Goal: Information Seeking & Learning: Learn about a topic

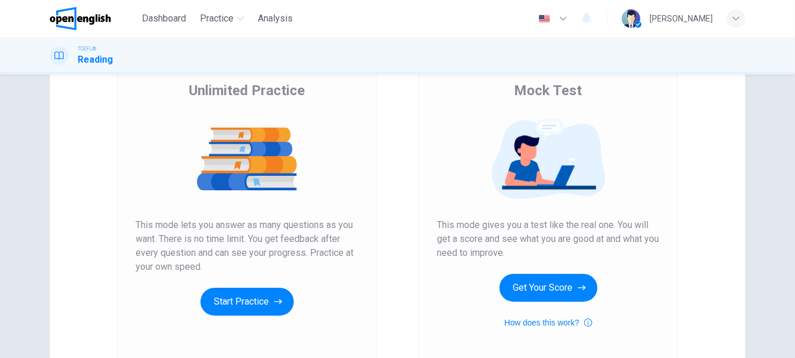
scroll to position [87, 0]
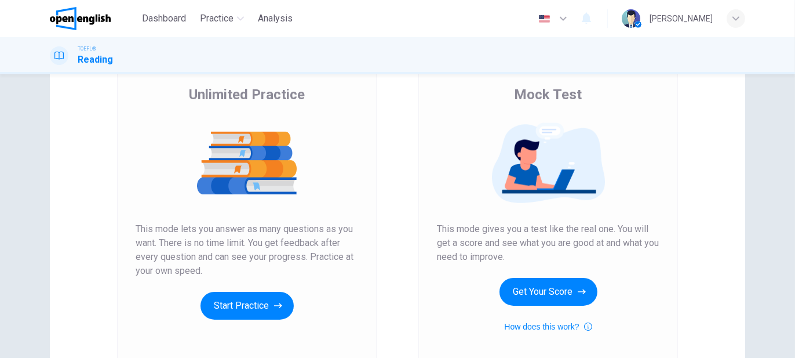
drag, startPoint x: 171, startPoint y: 223, endPoint x: 207, endPoint y: 223, distance: 35.9
click at [207, 223] on span "This mode lets you answer as many questions as you want. There is no time limit…" at bounding box center [247, 250] width 223 height 56
drag, startPoint x: 243, startPoint y: 227, endPoint x: 279, endPoint y: 234, distance: 36.7
click at [279, 234] on span "This mode lets you answer as many questions as you want. There is no time limit…" at bounding box center [247, 250] width 223 height 56
click at [526, 298] on button "Get Your Score" at bounding box center [549, 292] width 98 height 28
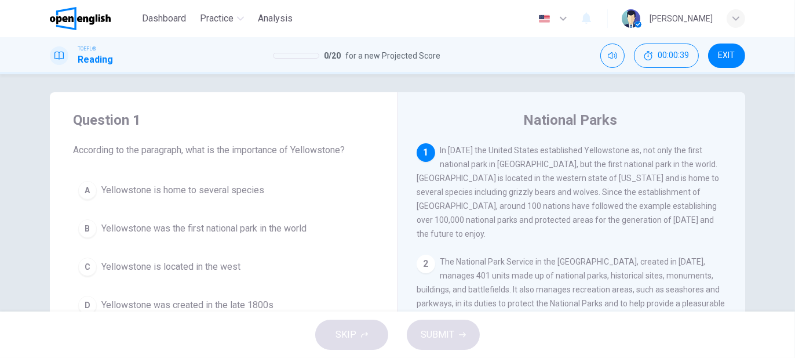
scroll to position [0, 0]
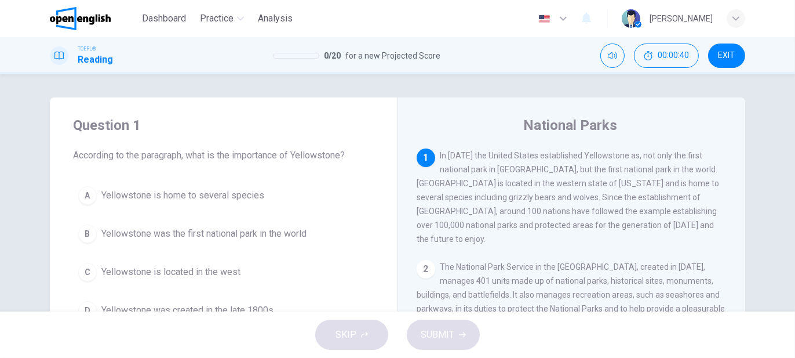
drag, startPoint x: 188, startPoint y: 152, endPoint x: 266, endPoint y: 152, distance: 78.3
click at [266, 152] on span "According to the paragraph, what is the importance of Yellowstone?" at bounding box center [223, 155] width 301 height 14
drag, startPoint x: 226, startPoint y: 154, endPoint x: 270, endPoint y: 151, distance: 44.8
click at [262, 153] on span "According to the paragraph, what is the importance of Yellowstone?" at bounding box center [223, 155] width 301 height 14
click at [431, 199] on span "In [DATE] the United States established Yellowstone as, not only the first nati…" at bounding box center [568, 197] width 303 height 93
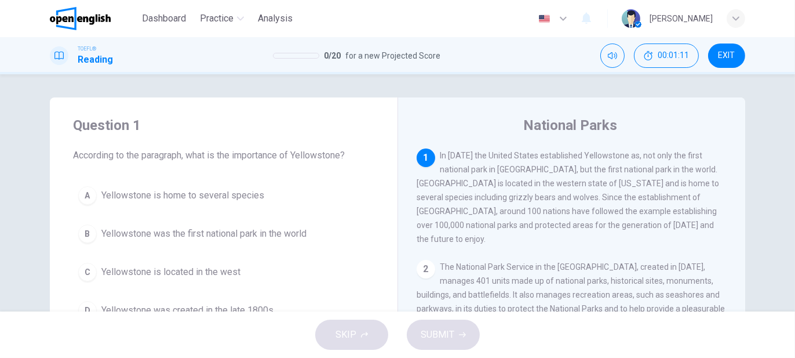
click at [431, 199] on span "In [DATE] the United States established Yellowstone as, not only the first nati…" at bounding box center [568, 197] width 303 height 93
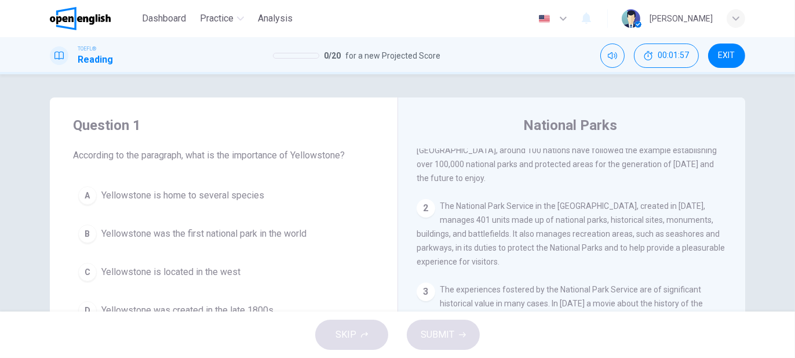
scroll to position [58, 0]
drag, startPoint x: 530, startPoint y: 197, endPoint x: 612, endPoint y: 197, distance: 81.2
click at [610, 204] on span "The National Park Service in the [GEOGRAPHIC_DATA], created in [DATE], manages …" at bounding box center [571, 236] width 308 height 65
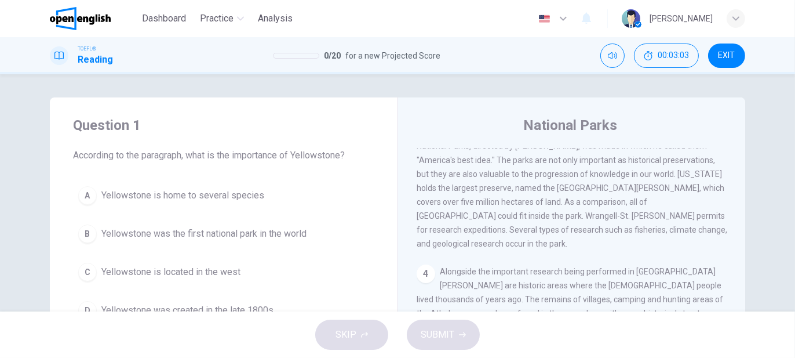
scroll to position [174, 0]
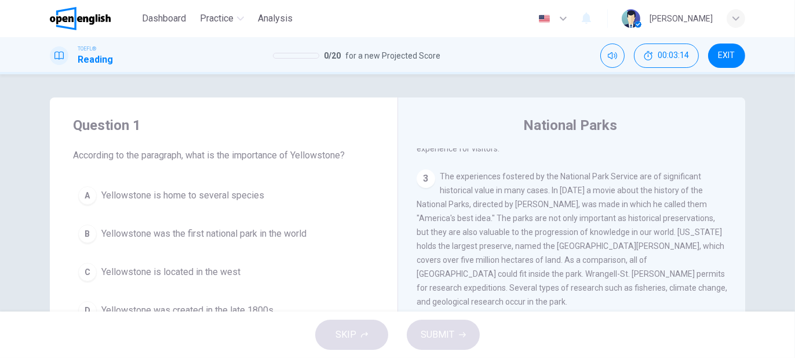
drag, startPoint x: 549, startPoint y: 182, endPoint x: 569, endPoint y: 181, distance: 19.7
click at [569, 181] on span "The experiences fostered by the National Park Service are of significant histor…" at bounding box center [572, 239] width 311 height 135
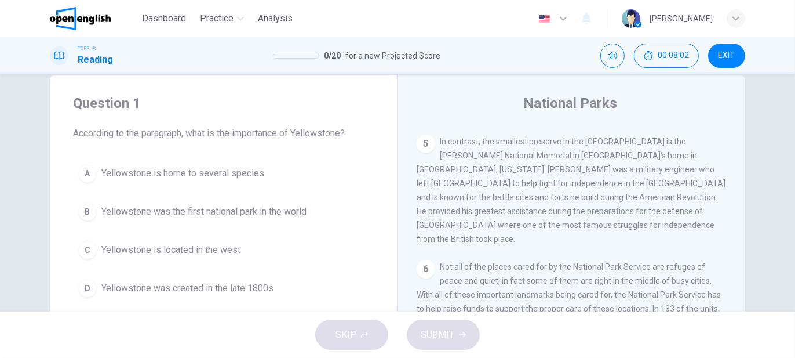
scroll to position [58, 0]
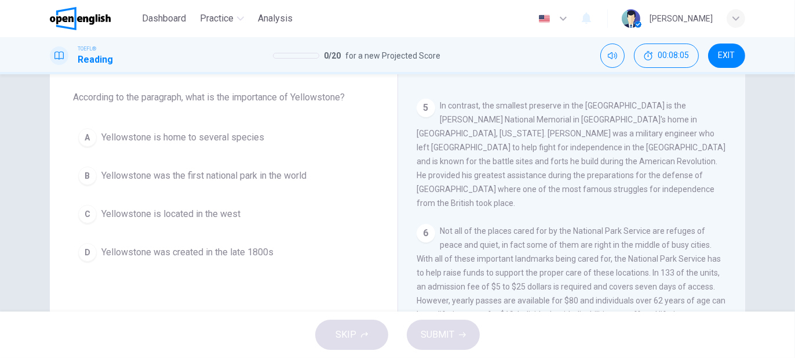
drag, startPoint x: 187, startPoint y: 98, endPoint x: 301, endPoint y: 99, distance: 114.2
click at [300, 99] on span "According to the paragraph, what is the importance of Yellowstone?" at bounding box center [223, 97] width 301 height 14
click at [242, 175] on span "Yellowstone was the first national park in the world" at bounding box center [203, 176] width 205 height 14
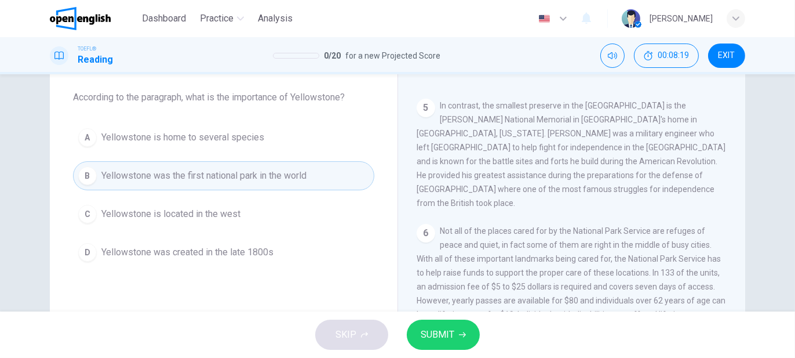
click at [438, 341] on span "SUBMIT" at bounding box center [438, 334] width 34 height 16
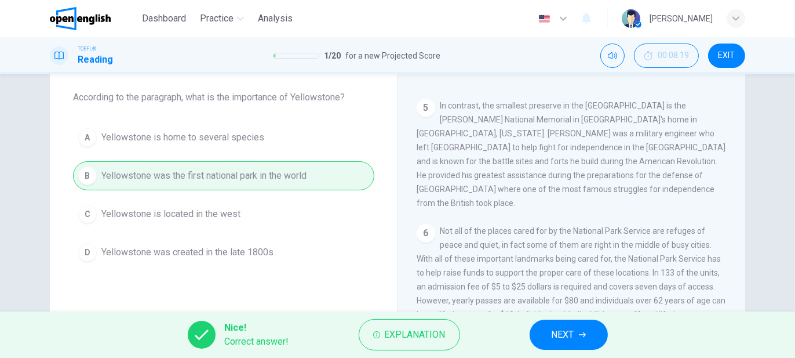
click at [553, 337] on span "NEXT" at bounding box center [563, 334] width 23 height 16
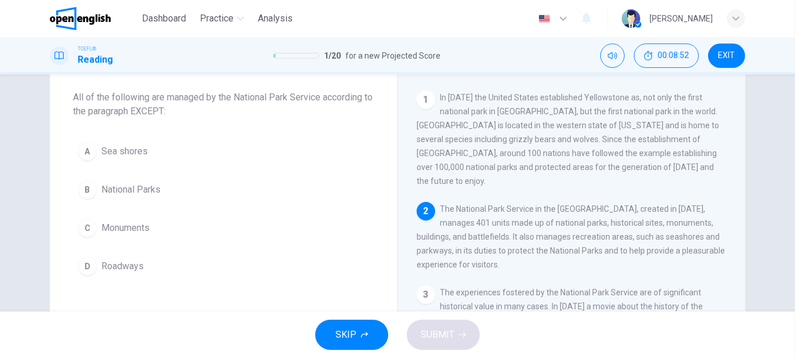
click at [130, 259] on span "Roadways" at bounding box center [122, 266] width 42 height 14
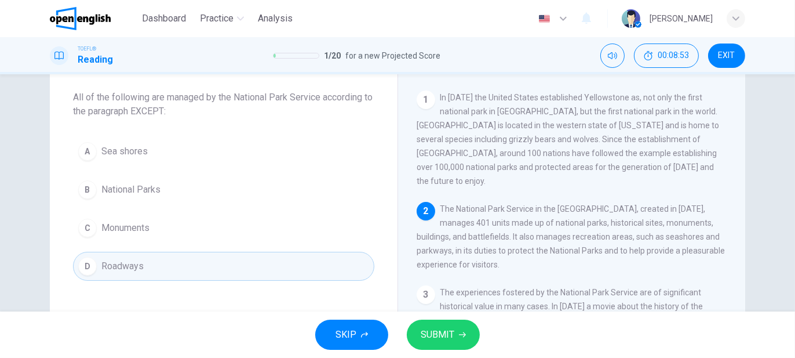
click at [438, 331] on span "SUBMIT" at bounding box center [438, 334] width 34 height 16
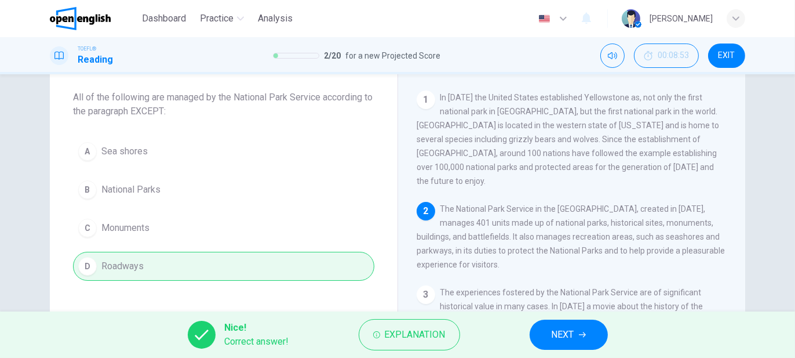
click at [567, 334] on span "NEXT" at bounding box center [563, 334] width 23 height 16
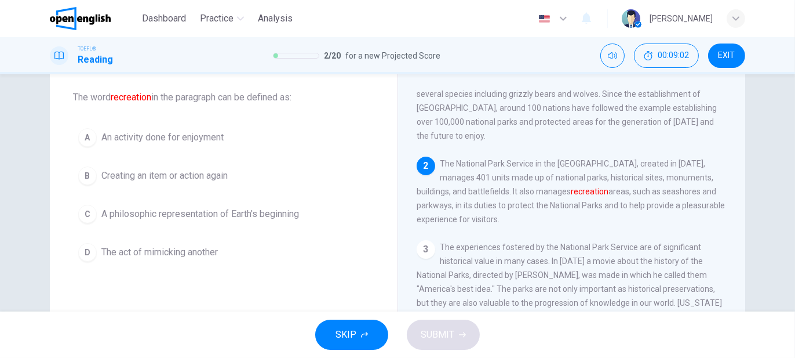
scroll to position [42, 0]
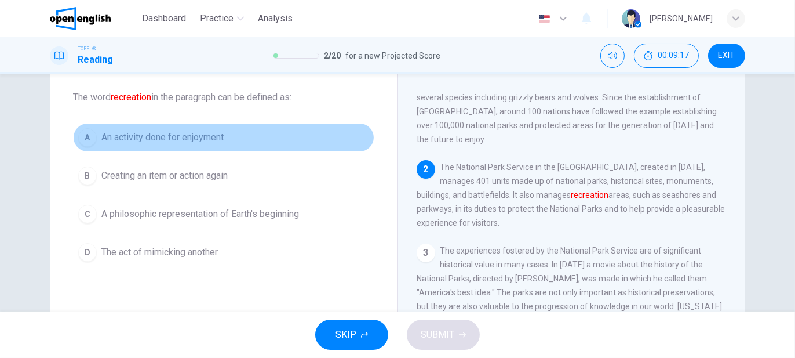
click at [160, 138] on span "An activity done for enjoyment" at bounding box center [162, 137] width 122 height 14
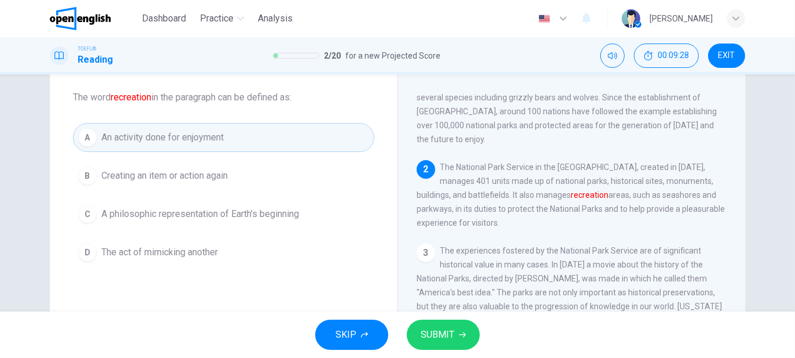
click at [436, 336] on span "SUBMIT" at bounding box center [438, 334] width 34 height 16
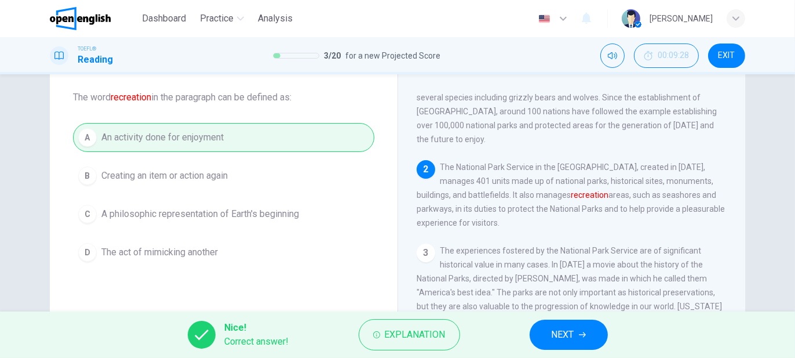
click at [564, 340] on span "NEXT" at bounding box center [563, 334] width 23 height 16
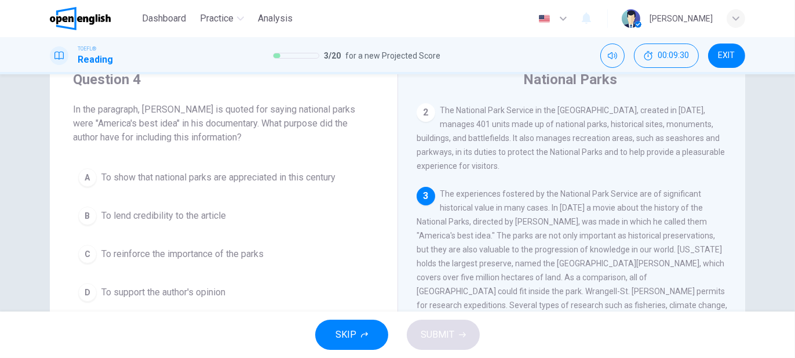
scroll to position [0, 0]
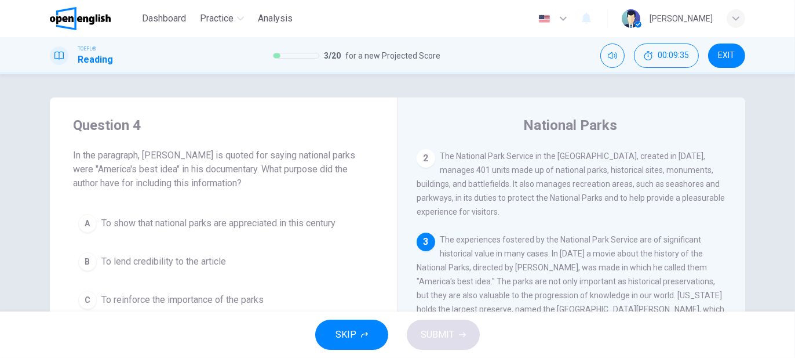
drag, startPoint x: 152, startPoint y: 169, endPoint x: 88, endPoint y: 172, distance: 63.8
click at [88, 172] on span "In the paragraph, [PERSON_NAME] is quoted for saying national parks were "Ameri…" at bounding box center [223, 169] width 301 height 42
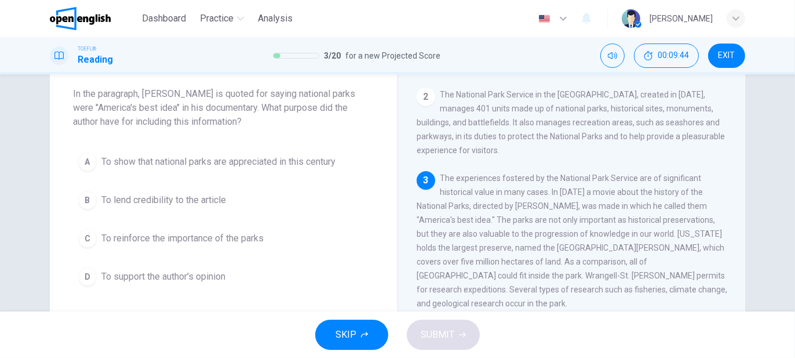
scroll to position [58, 0]
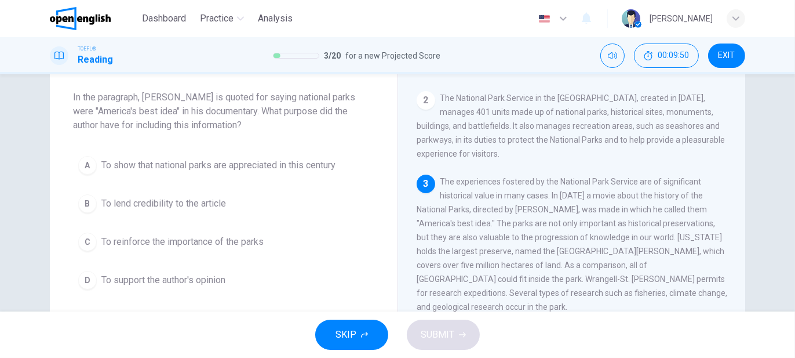
click at [209, 204] on span "To lend credibility to the article" at bounding box center [163, 204] width 125 height 14
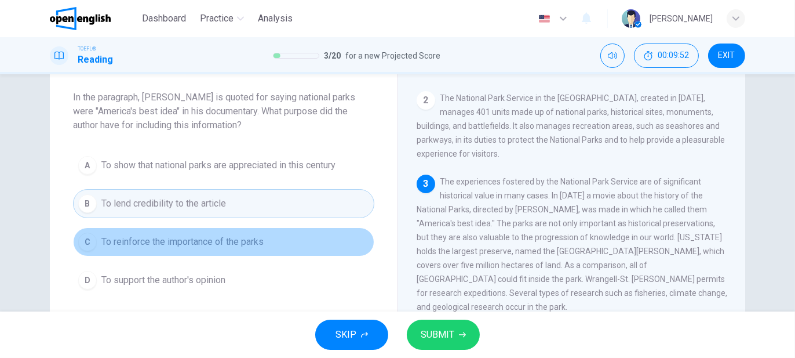
click at [233, 247] on span "To reinforce the importance of the parks" at bounding box center [182, 242] width 162 height 14
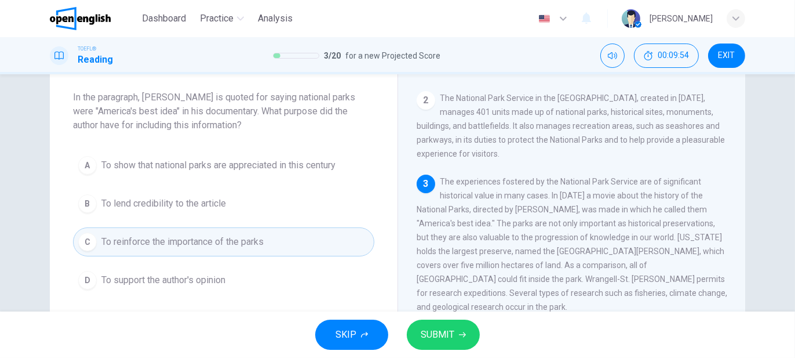
click at [226, 279] on button "D To support the author's opinion" at bounding box center [223, 280] width 301 height 29
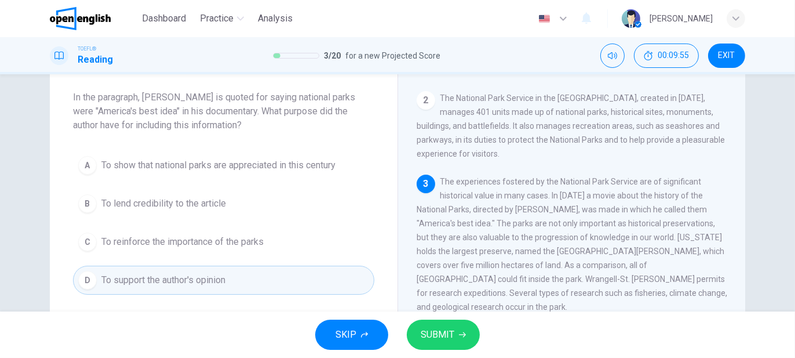
click at [235, 242] on span "To reinforce the importance of the parks" at bounding box center [182, 242] width 162 height 14
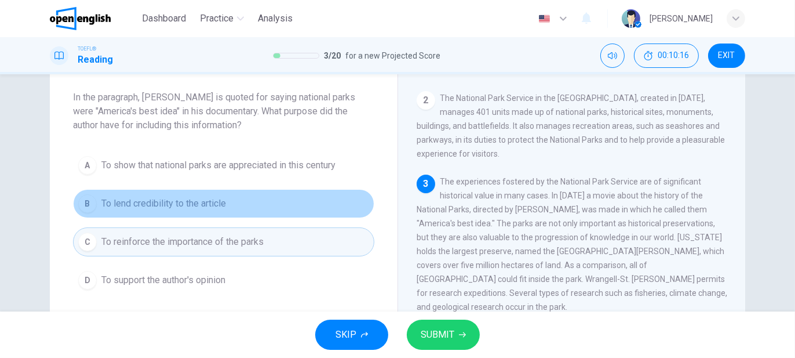
click at [239, 201] on button "B To lend credibility to the article" at bounding box center [223, 203] width 301 height 29
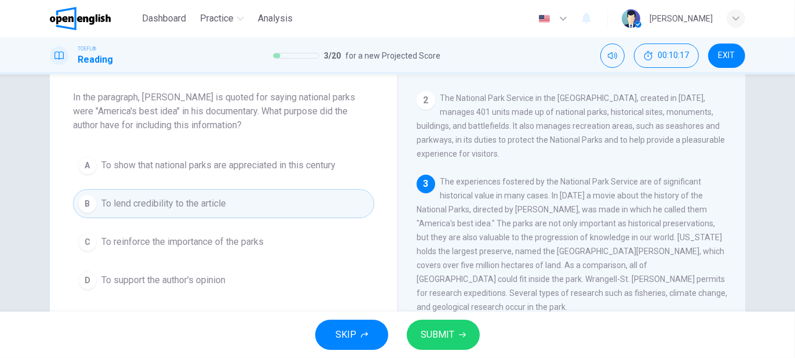
click at [241, 241] on span "To reinforce the importance of the parks" at bounding box center [182, 242] width 162 height 14
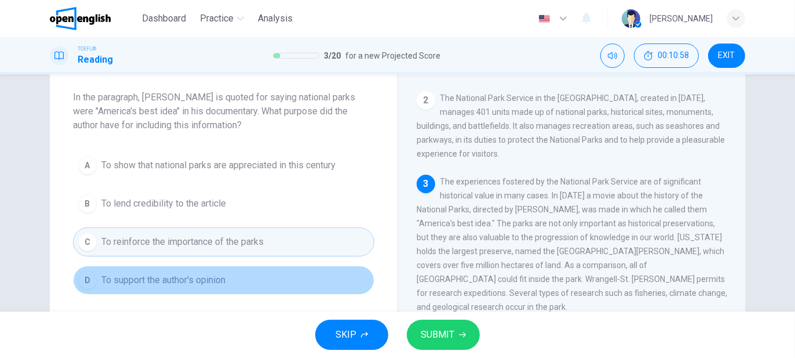
click at [233, 274] on button "D To support the author's opinion" at bounding box center [223, 280] width 301 height 29
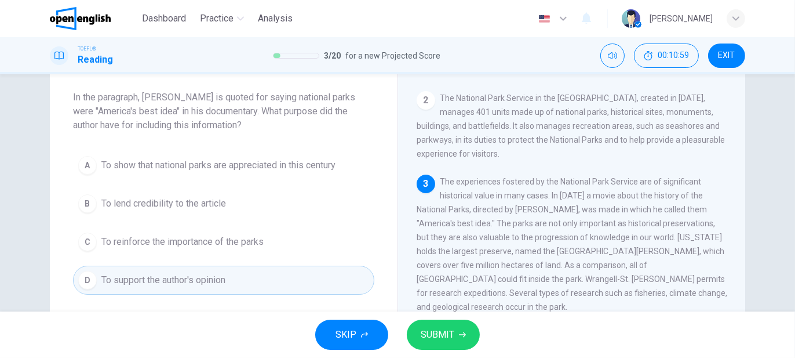
click at [426, 333] on span "SUBMIT" at bounding box center [438, 334] width 34 height 16
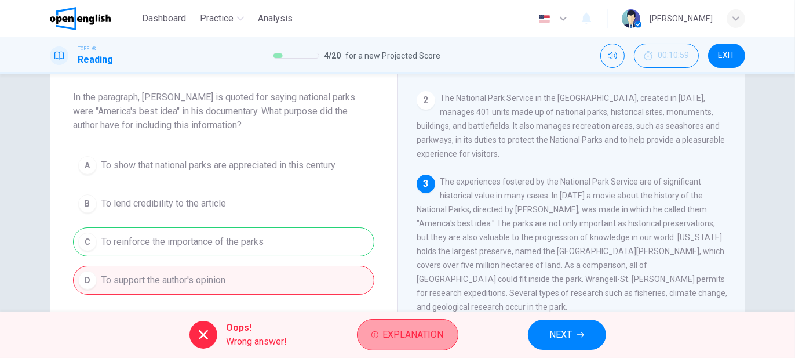
click at [424, 336] on span "Explanation" at bounding box center [413, 334] width 61 height 16
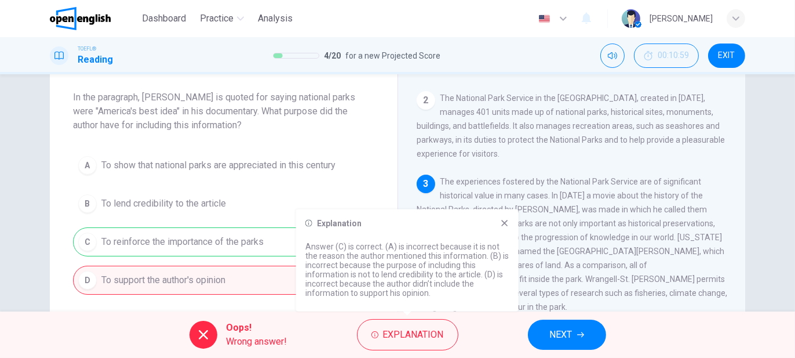
click at [506, 220] on icon at bounding box center [504, 223] width 9 height 9
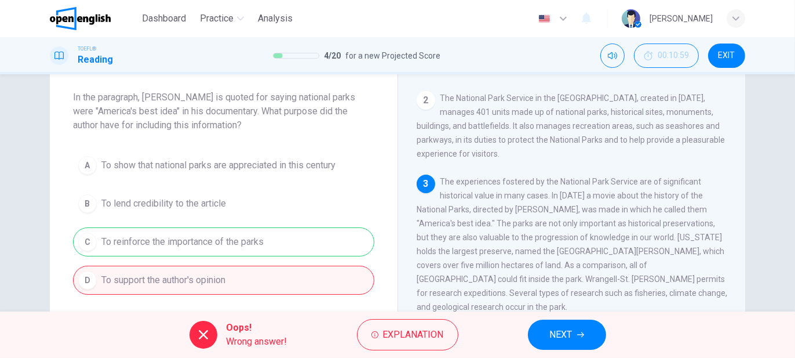
click at [564, 329] on span "NEXT" at bounding box center [561, 334] width 23 height 16
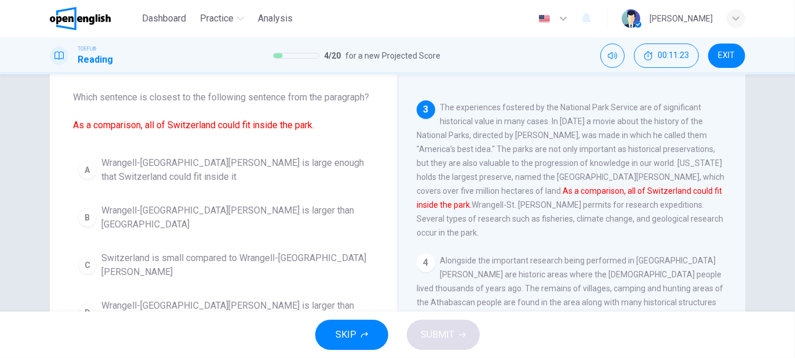
click at [191, 163] on span "Wrangell-[GEOGRAPHIC_DATA][PERSON_NAME] is large enough that Switzerland could …" at bounding box center [235, 170] width 268 height 28
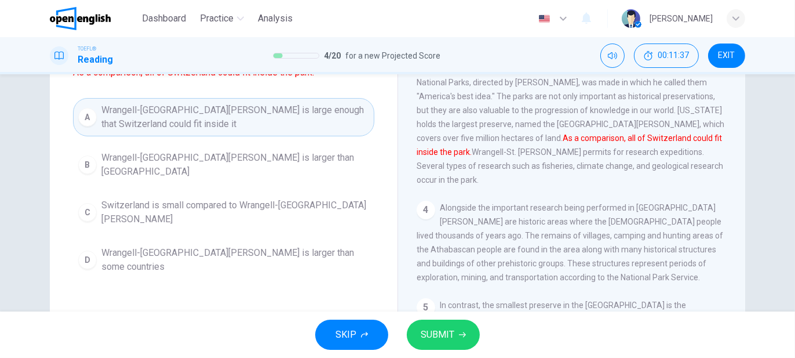
scroll to position [116, 0]
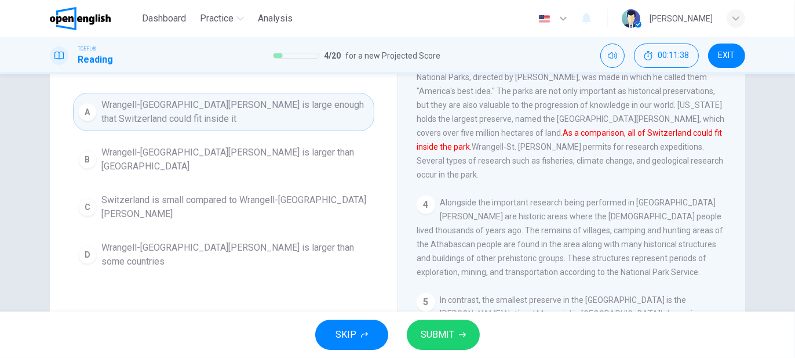
click at [450, 333] on span "SUBMIT" at bounding box center [438, 334] width 34 height 16
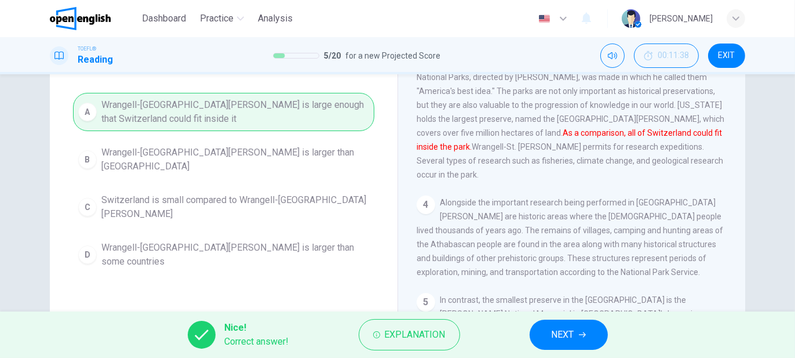
click at [563, 339] on span "NEXT" at bounding box center [563, 334] width 23 height 16
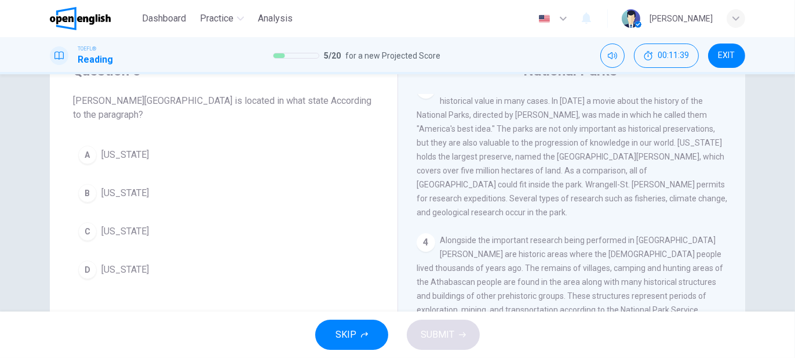
scroll to position [58, 0]
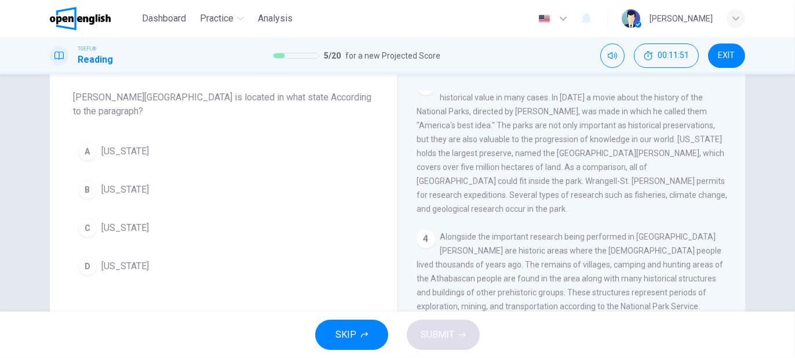
drag, startPoint x: 179, startPoint y: 112, endPoint x: 77, endPoint y: 107, distance: 102.2
click at [77, 107] on span "[PERSON_NAME][GEOGRAPHIC_DATA] is located in what state According to the paragr…" at bounding box center [223, 104] width 301 height 28
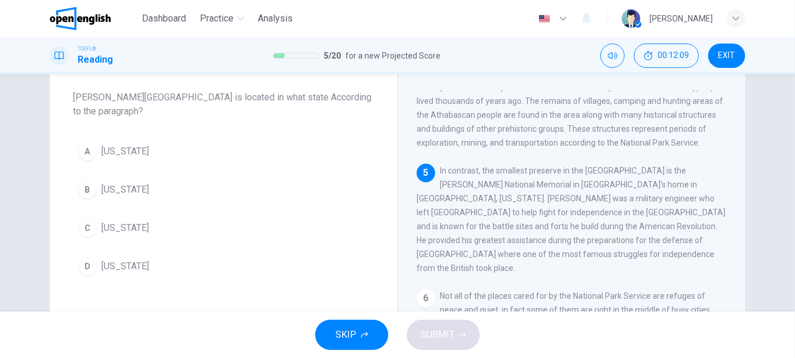
scroll to position [383, 0]
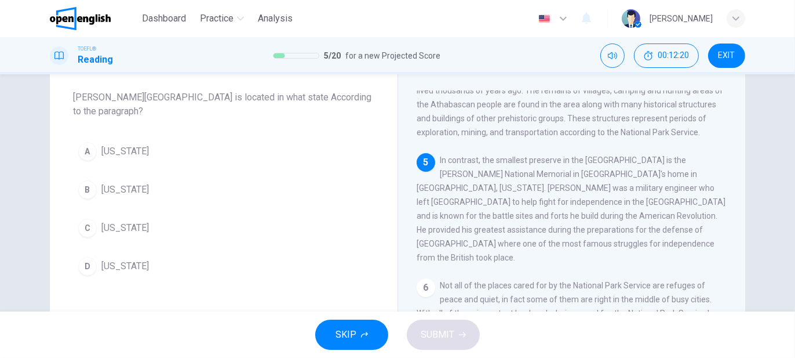
click at [89, 146] on div "A" at bounding box center [87, 151] width 19 height 19
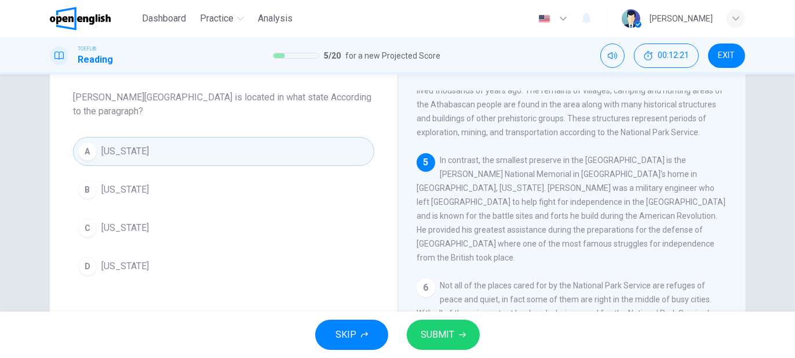
click at [431, 339] on span "SUBMIT" at bounding box center [438, 334] width 34 height 16
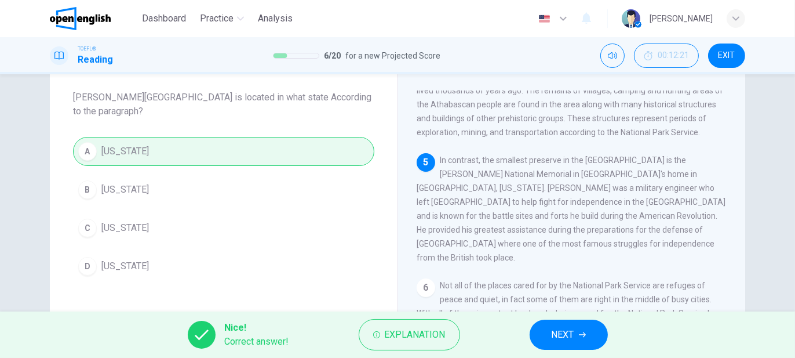
click at [569, 332] on span "NEXT" at bounding box center [563, 334] width 23 height 16
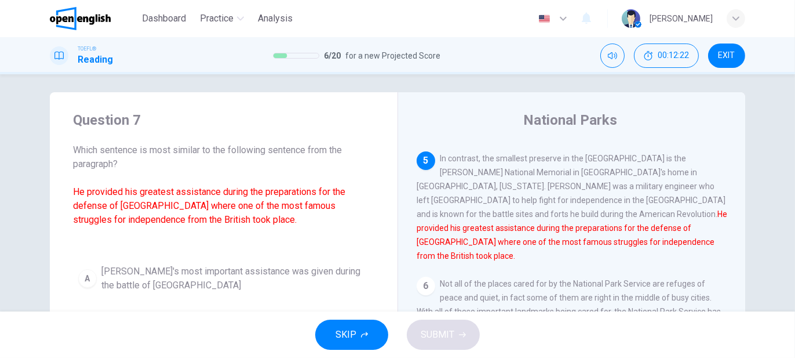
scroll to position [0, 0]
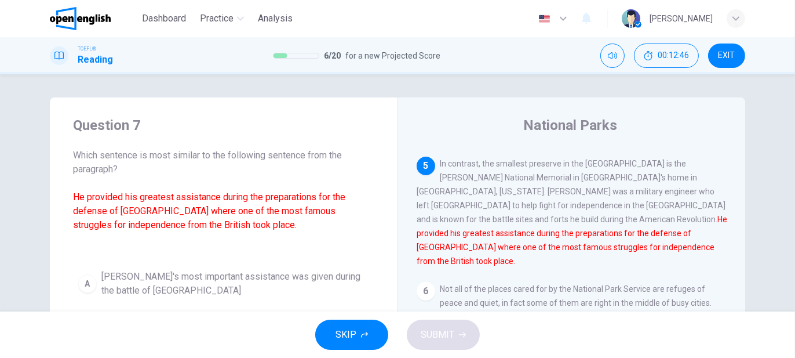
drag, startPoint x: 277, startPoint y: 156, endPoint x: 313, endPoint y: 161, distance: 36.9
click at [313, 161] on span "Which sentence is most similar to the following sentence from the paragraph? He…" at bounding box center [223, 196] width 301 height 97
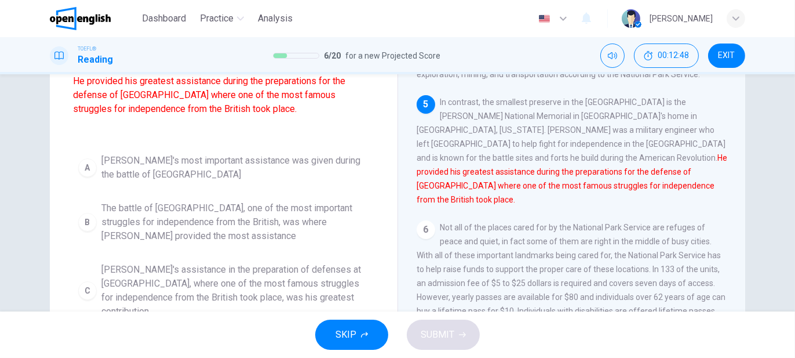
scroll to position [379, 0]
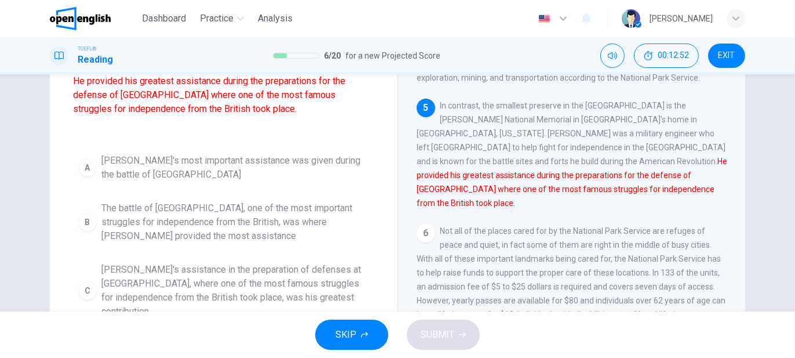
click at [467, 135] on span "In contrast, the smallest preserve in the [GEOGRAPHIC_DATA] is the [PERSON_NAME…" at bounding box center [572, 154] width 311 height 107
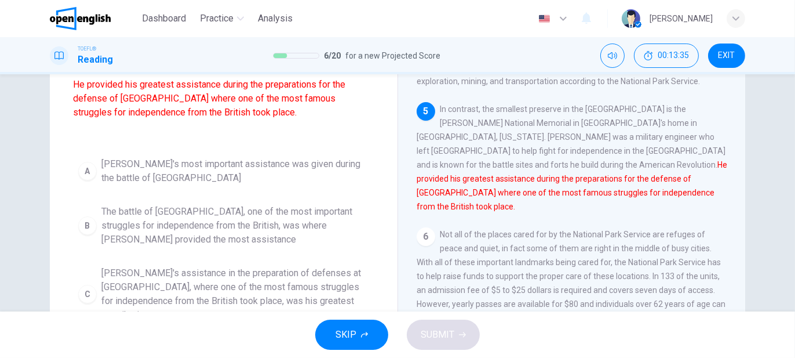
scroll to position [116, 0]
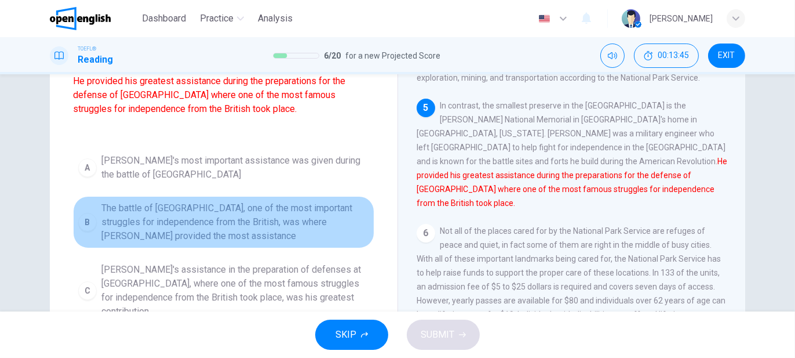
click at [260, 220] on span "The battle of [GEOGRAPHIC_DATA], one of the most important struggles for indepe…" at bounding box center [235, 222] width 268 height 42
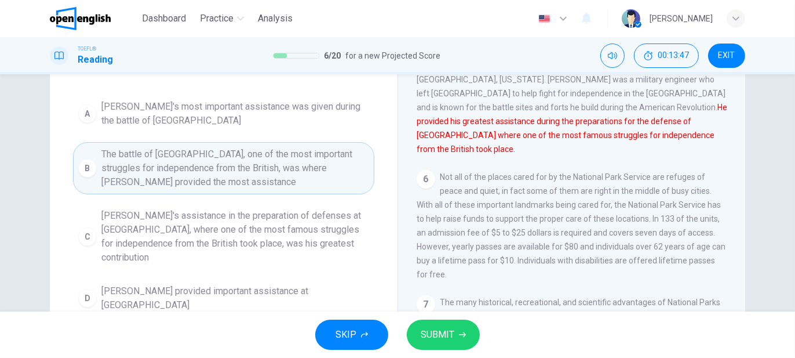
scroll to position [174, 0]
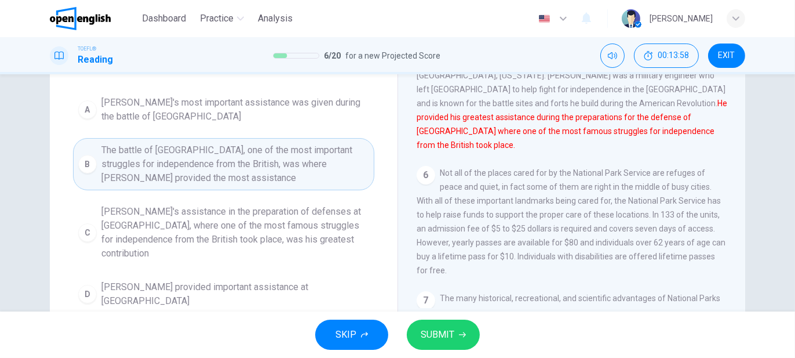
click at [186, 227] on span "[PERSON_NAME]'s assistance in the preparation of defenses at [GEOGRAPHIC_DATA],…" at bounding box center [235, 233] width 268 height 56
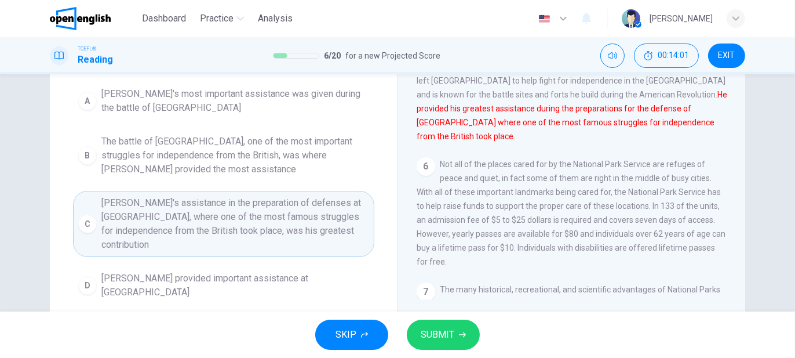
scroll to position [212, 0]
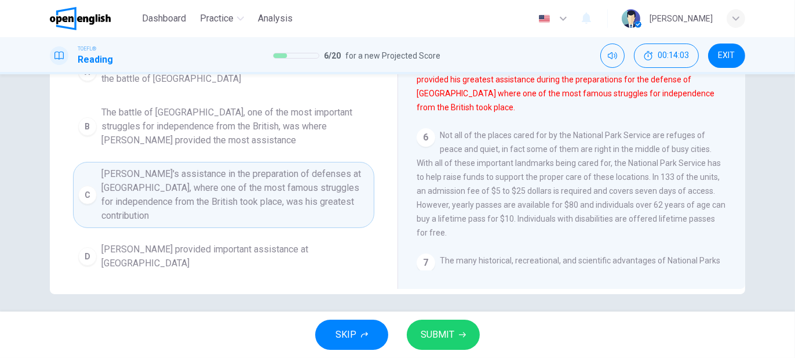
click at [435, 335] on span "SUBMIT" at bounding box center [438, 334] width 34 height 16
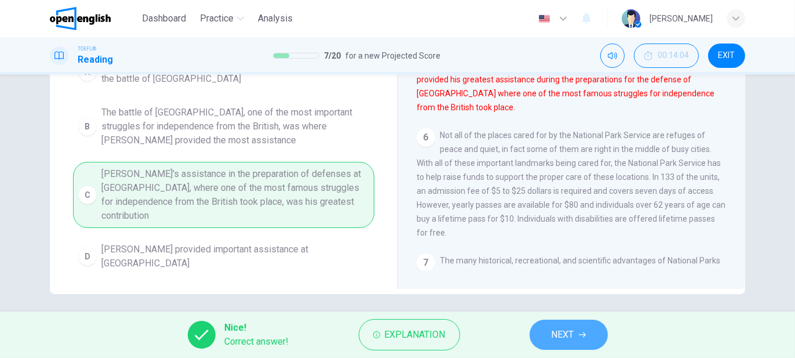
click at [593, 337] on button "NEXT" at bounding box center [569, 334] width 78 height 30
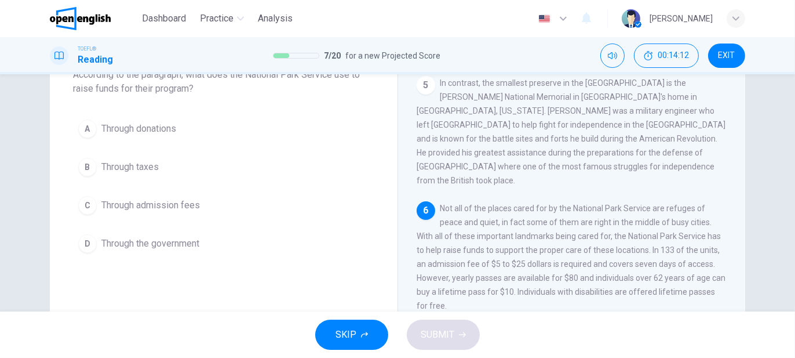
scroll to position [84, 0]
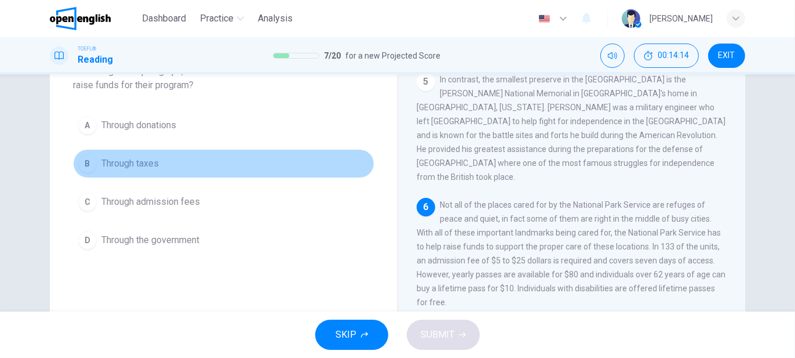
click at [152, 163] on span "Through taxes" at bounding box center [129, 164] width 57 height 14
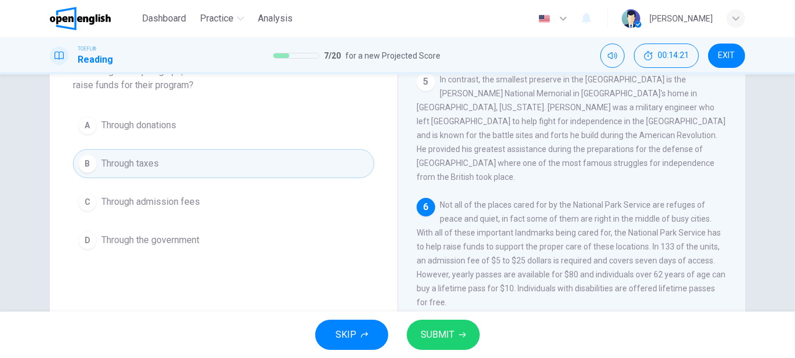
click at [167, 209] on button "C Through admission fees" at bounding box center [223, 201] width 301 height 29
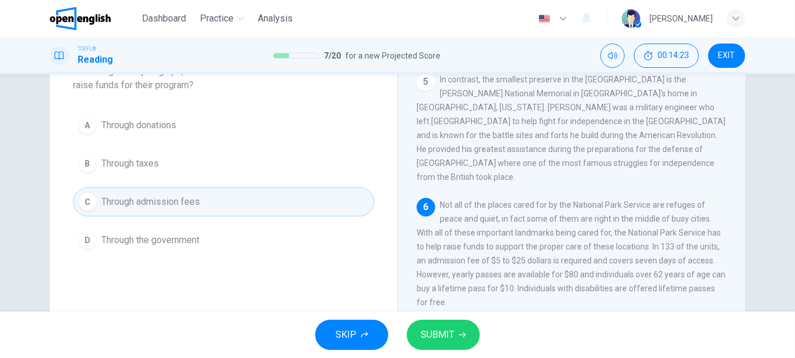
click at [440, 339] on span "SUBMIT" at bounding box center [438, 334] width 34 height 16
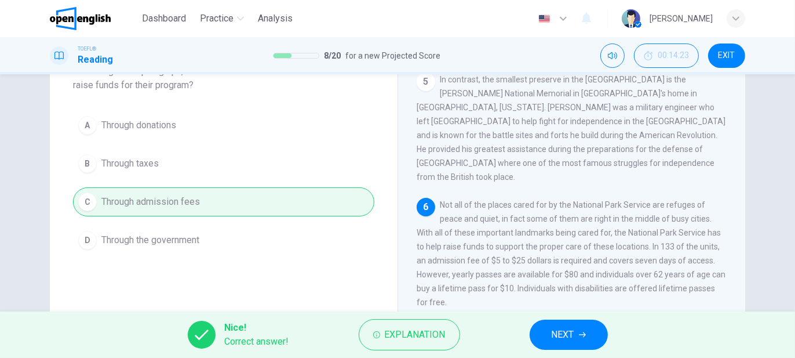
click at [549, 337] on button "NEXT" at bounding box center [569, 334] width 78 height 30
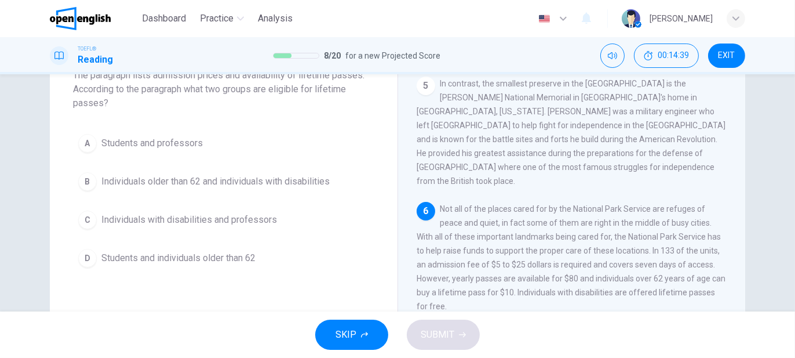
scroll to position [116, 0]
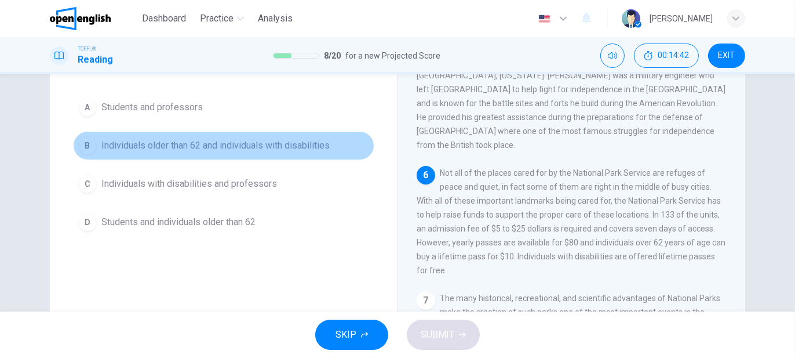
click at [245, 144] on span "Individuals older than 62 and individuals with disabilities" at bounding box center [215, 146] width 228 height 14
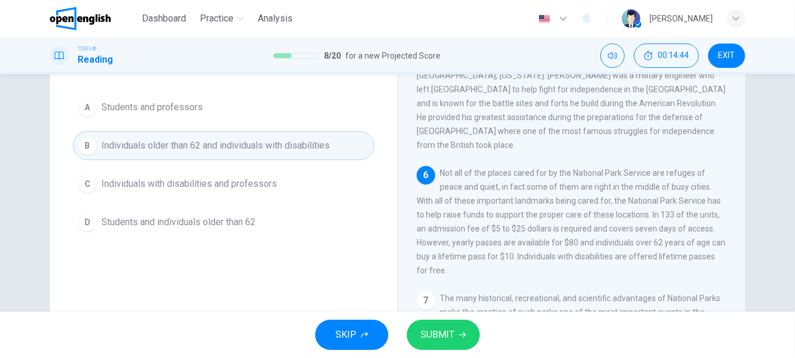
click at [448, 325] on button "SUBMIT" at bounding box center [443, 334] width 73 height 30
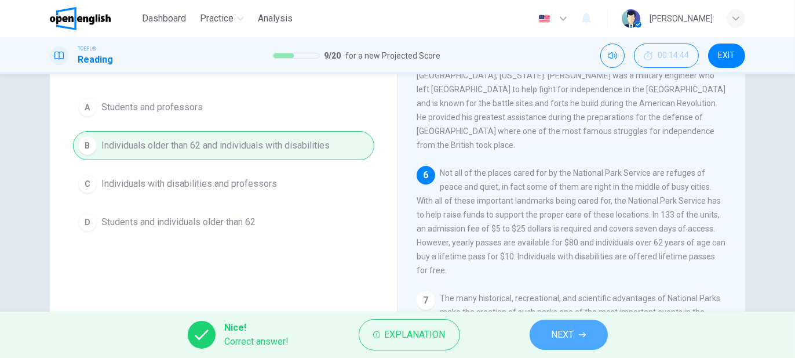
click at [548, 337] on button "NEXT" at bounding box center [569, 334] width 78 height 30
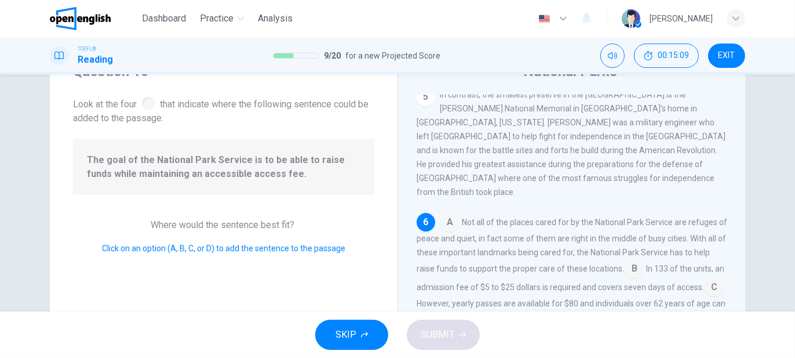
scroll to position [58, 0]
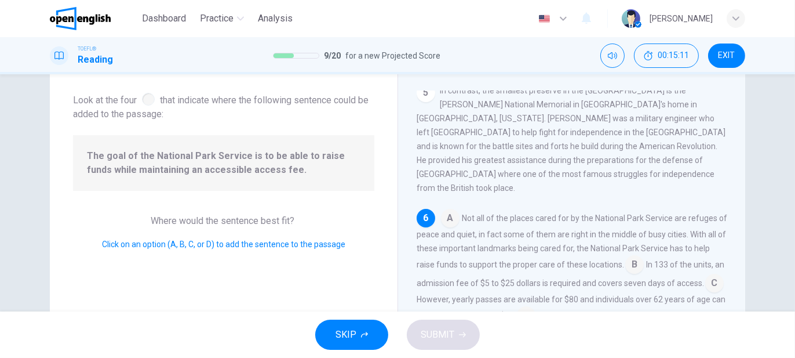
drag, startPoint x: 97, startPoint y: 156, endPoint x: 166, endPoint y: 154, distance: 68.4
click at [166, 154] on span "The goal of the National Park Service is to be able to raise funds while mainta…" at bounding box center [224, 163] width 274 height 28
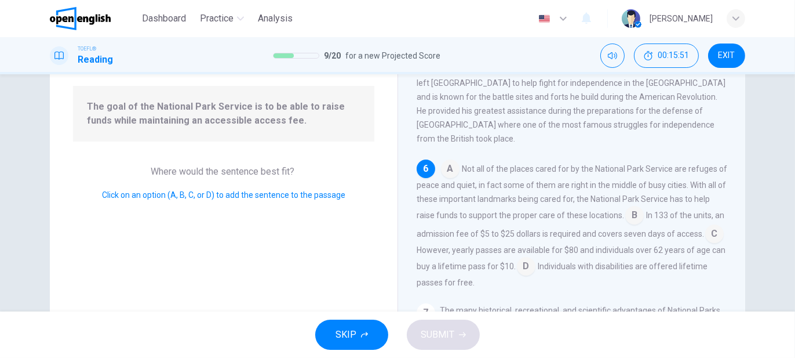
scroll to position [116, 0]
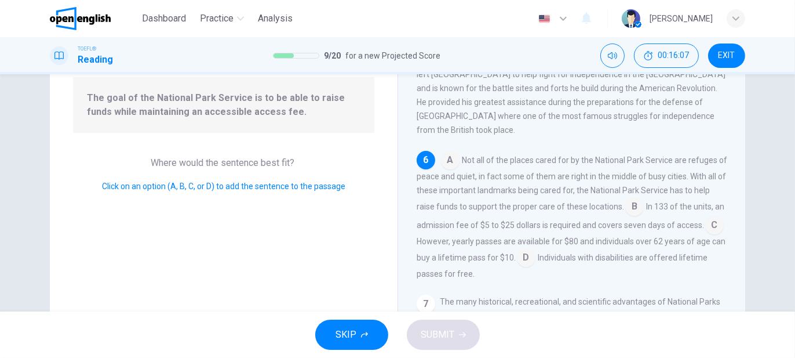
click at [644, 198] on input at bounding box center [635, 207] width 19 height 19
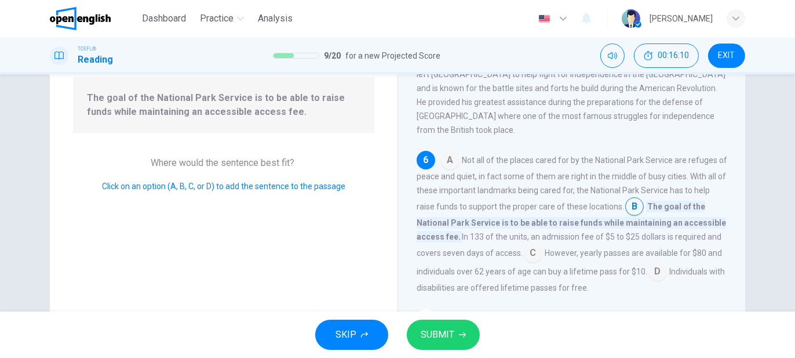
click at [448, 337] on span "SUBMIT" at bounding box center [438, 334] width 34 height 16
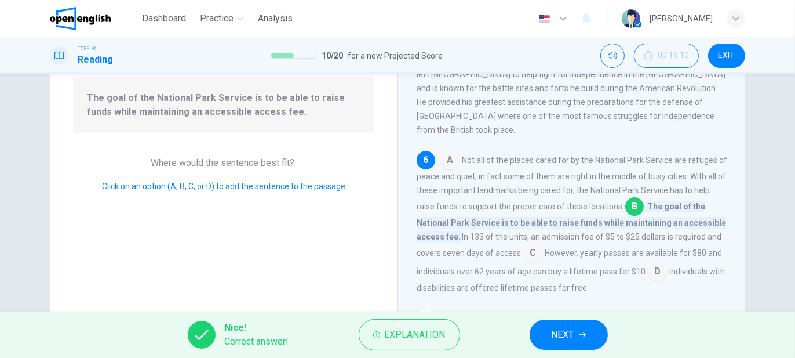
click at [577, 338] on button "NEXT" at bounding box center [569, 334] width 78 height 30
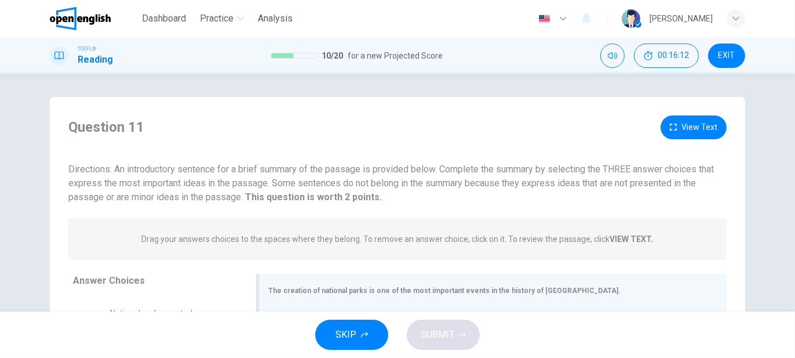
scroll to position [0, 0]
drag, startPoint x: 112, startPoint y: 169, endPoint x: 177, endPoint y: 171, distance: 65.0
click at [171, 170] on span "Directions: An introductory sentence for a brief summary of the passage is prov…" at bounding box center [391, 183] width 646 height 39
drag, startPoint x: 433, startPoint y: 169, endPoint x: 388, endPoint y: 164, distance: 44.9
click at [390, 165] on span "Directions: An introductory sentence for a brief summary of the passage is prov…" at bounding box center [391, 183] width 646 height 39
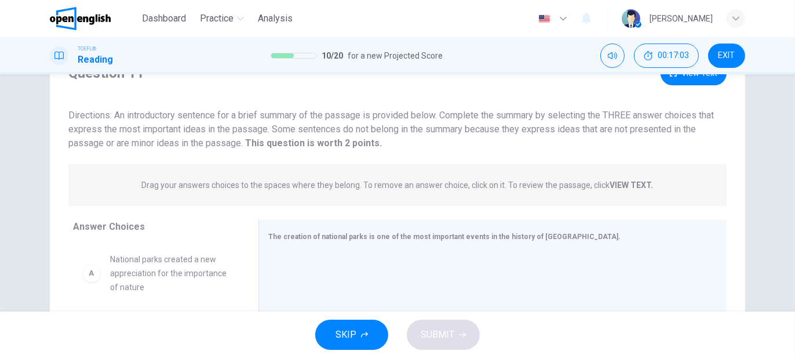
scroll to position [58, 0]
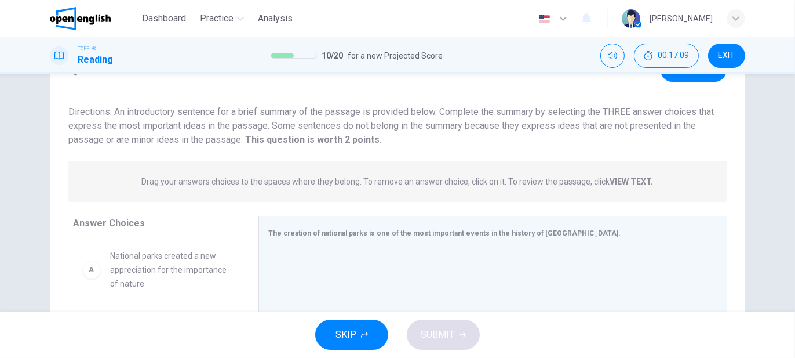
click at [533, 114] on span "Directions: An introductory sentence for a brief summary of the passage is prov…" at bounding box center [391, 125] width 646 height 39
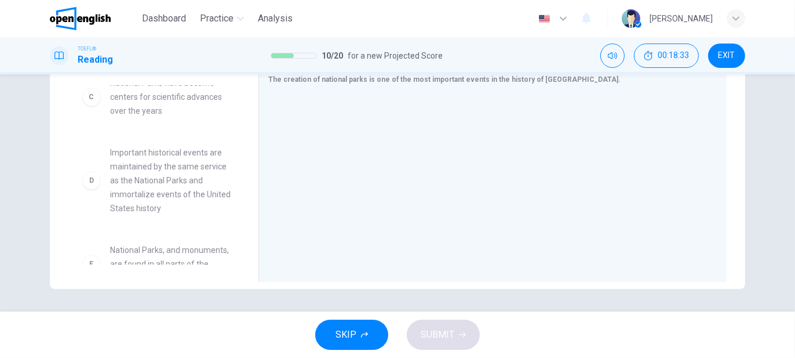
scroll to position [183, 0]
click at [202, 181] on span "Important historical events are maintained by the same service as the National …" at bounding box center [170, 184] width 121 height 70
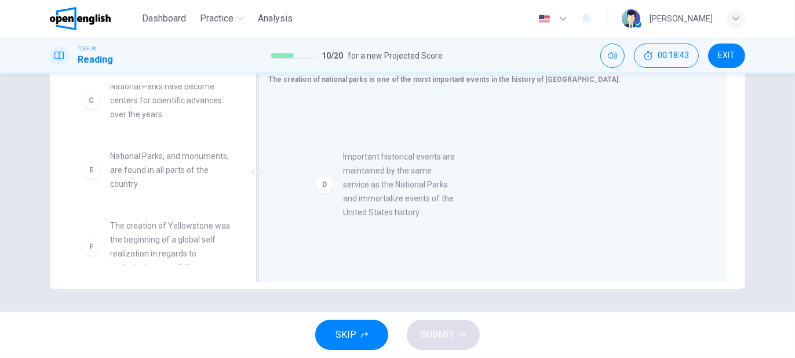
drag, startPoint x: 181, startPoint y: 185, endPoint x: 415, endPoint y: 185, distance: 233.6
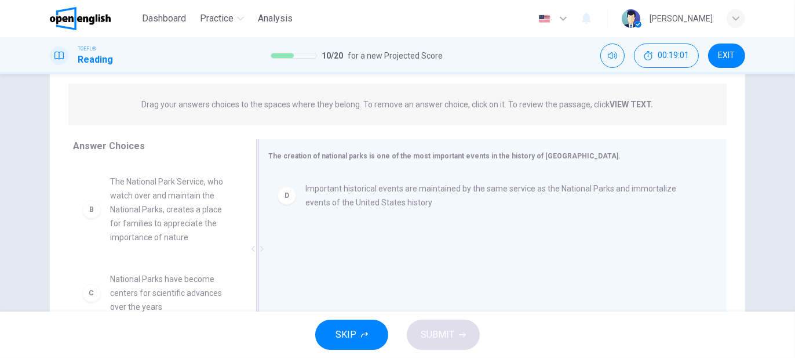
scroll to position [96, 0]
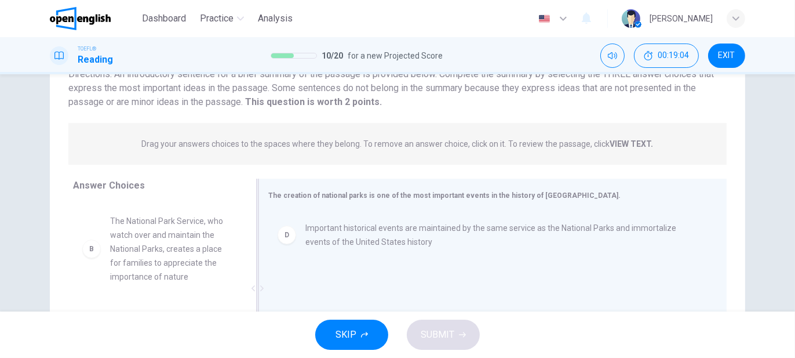
drag, startPoint x: 300, startPoint y: 194, endPoint x: 368, endPoint y: 192, distance: 67.3
click at [366, 194] on span "The creation of national parks is one of the most important events in the histo…" at bounding box center [444, 195] width 352 height 8
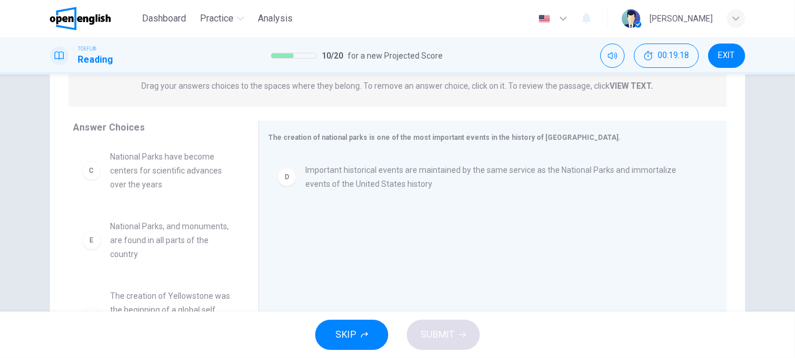
scroll to position [174, 0]
click at [183, 171] on span "National Parks have become centers for scientific advances over the years" at bounding box center [170, 167] width 121 height 42
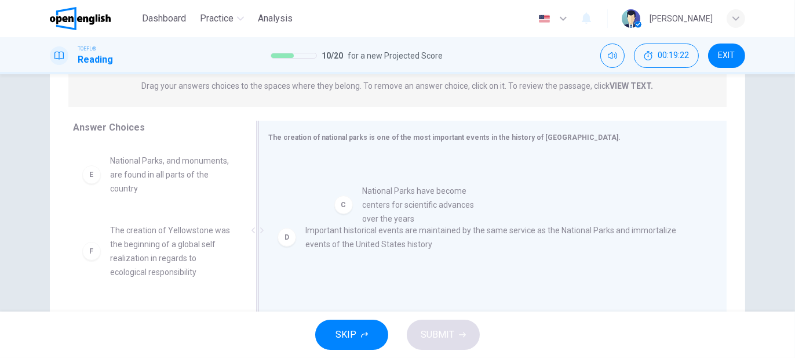
drag, startPoint x: 171, startPoint y: 170, endPoint x: 431, endPoint y: 210, distance: 262.7
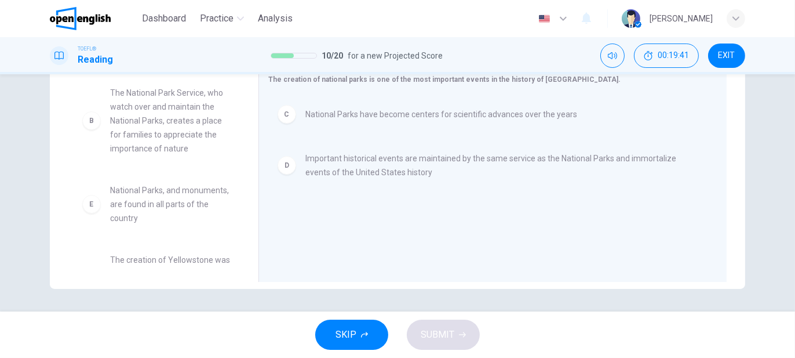
scroll to position [74, 0]
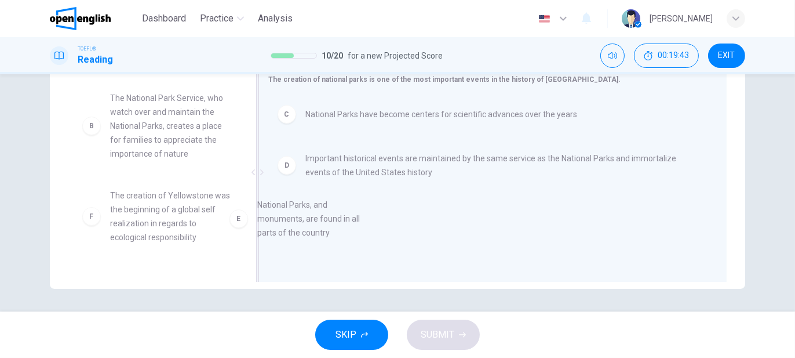
drag, startPoint x: 177, startPoint y: 209, endPoint x: 333, endPoint y: 221, distance: 156.4
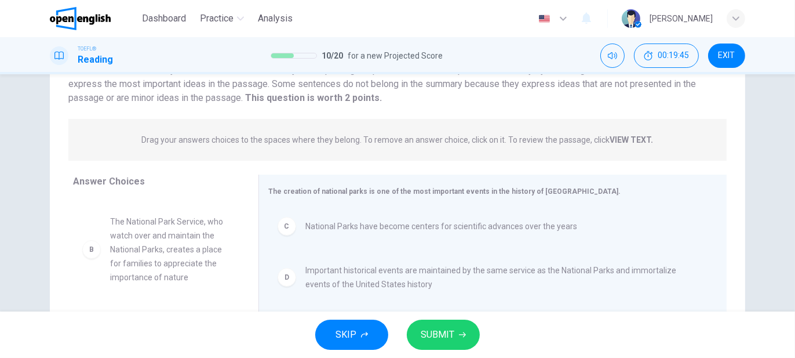
scroll to position [154, 0]
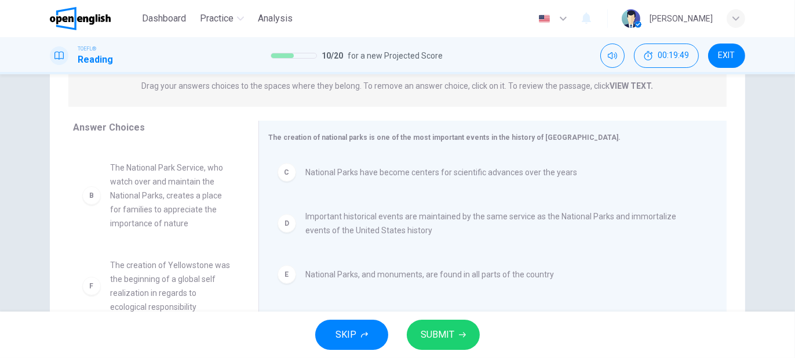
click at [441, 337] on span "SUBMIT" at bounding box center [438, 334] width 34 height 16
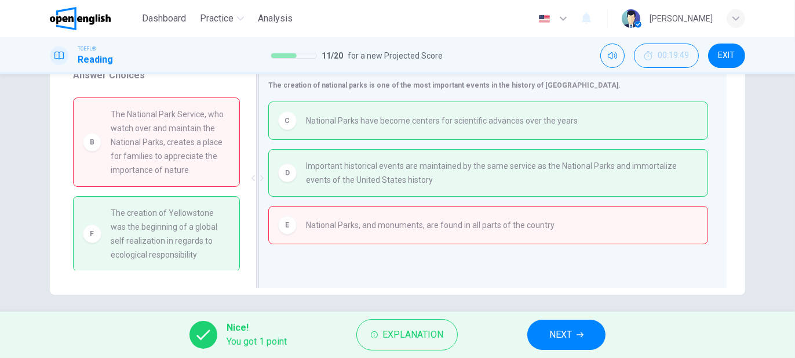
scroll to position [212, 0]
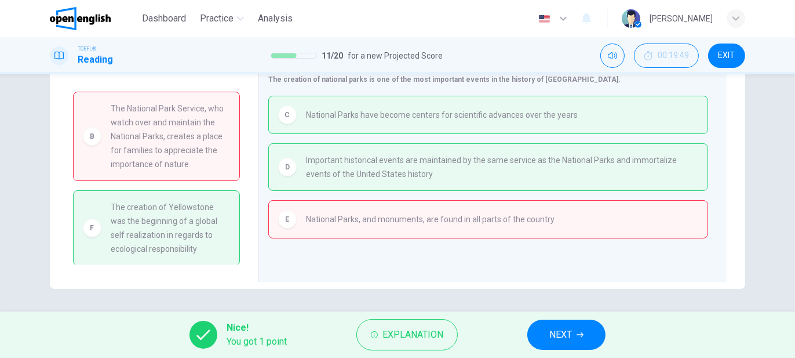
click at [565, 333] on span "NEXT" at bounding box center [561, 334] width 23 height 16
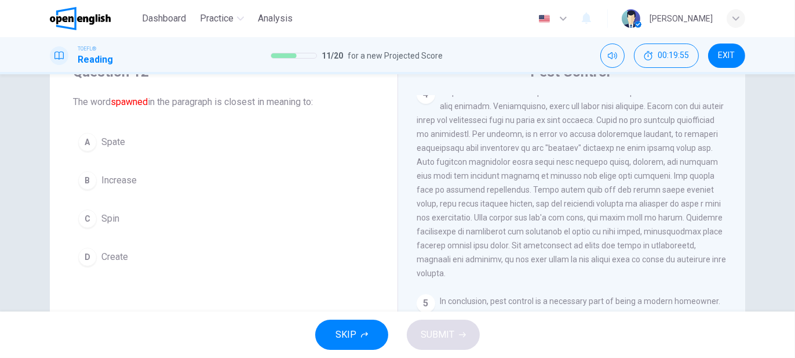
scroll to position [0, 0]
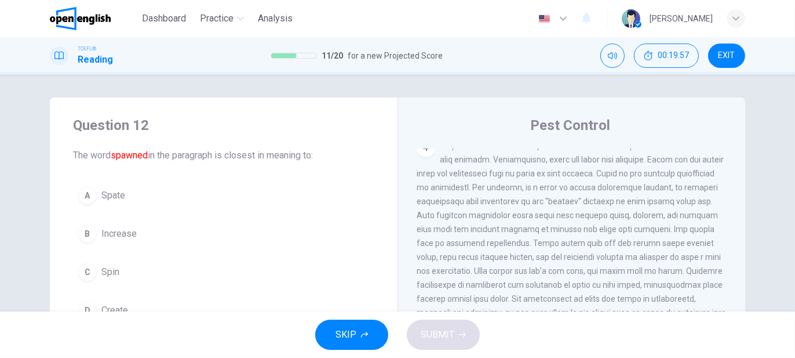
drag, startPoint x: 151, startPoint y: 157, endPoint x: 255, endPoint y: 157, distance: 103.8
click at [255, 157] on span "The word spawned in the paragraph is closest in meaning to:" at bounding box center [223, 155] width 301 height 14
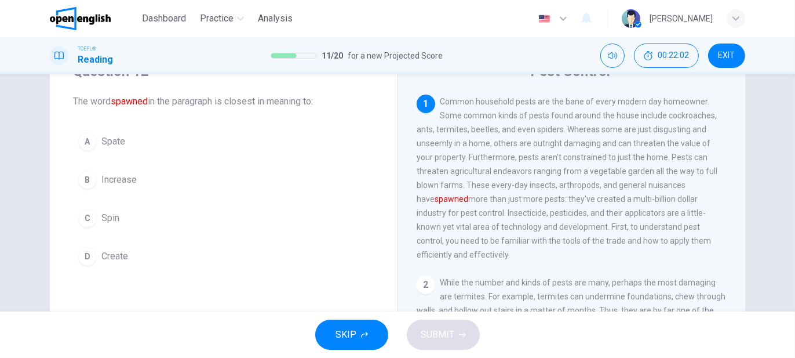
scroll to position [58, 0]
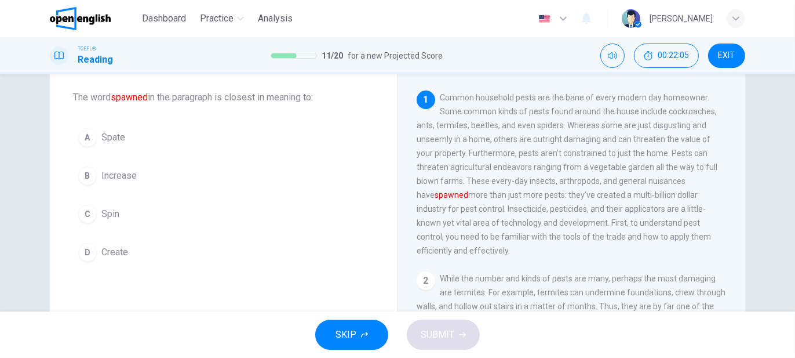
click at [113, 249] on span "Create" at bounding box center [114, 252] width 27 height 14
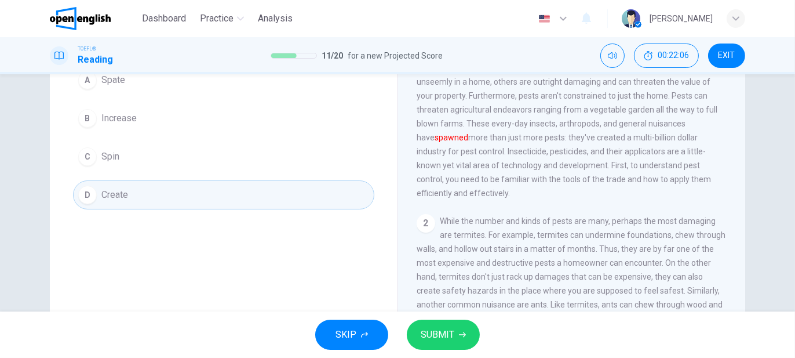
scroll to position [116, 0]
click at [455, 339] on button "SUBMIT" at bounding box center [443, 334] width 73 height 30
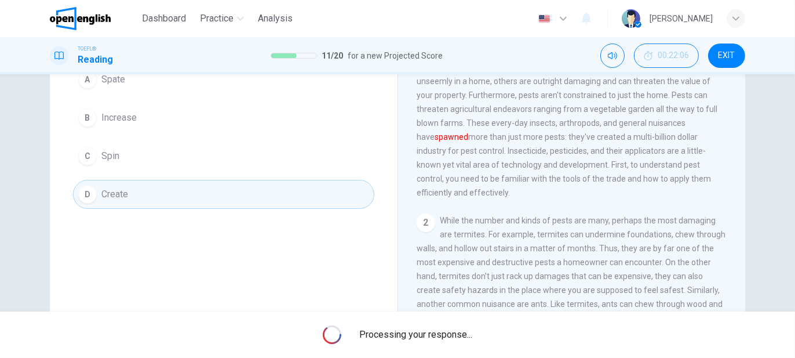
scroll to position [58, 0]
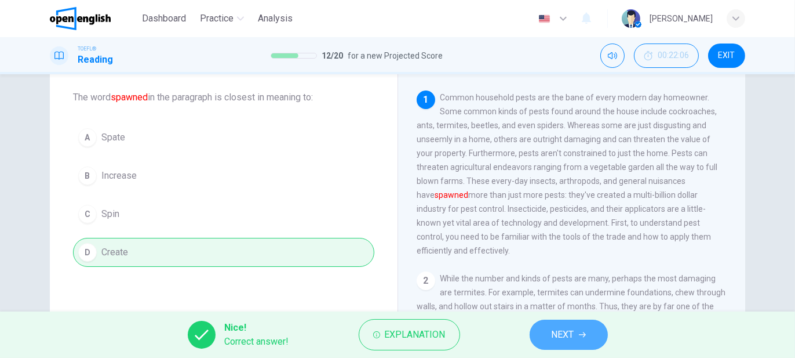
click at [572, 333] on span "NEXT" at bounding box center [563, 334] width 23 height 16
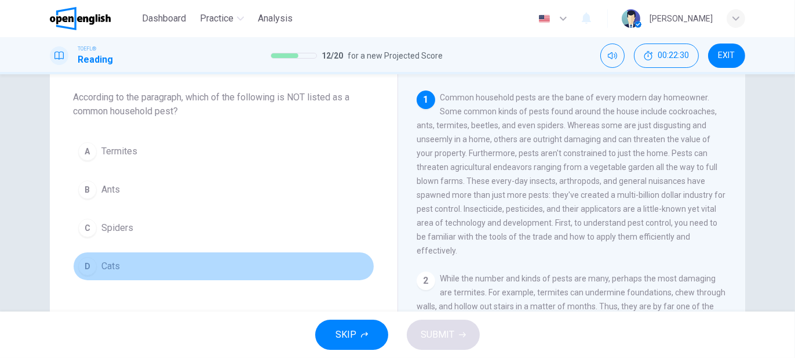
click at [79, 261] on div "D" at bounding box center [87, 266] width 19 height 19
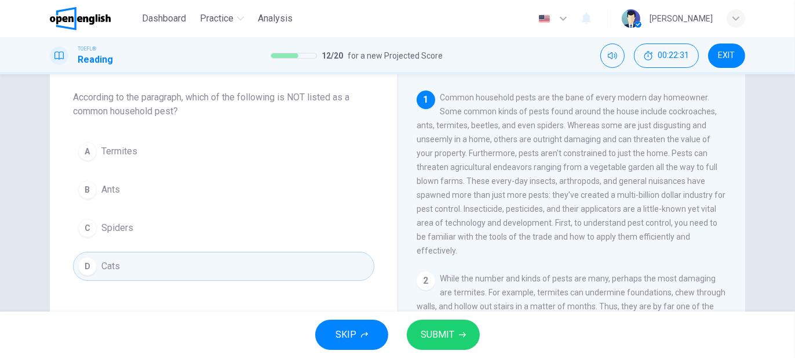
click at [435, 336] on span "SUBMIT" at bounding box center [438, 334] width 34 height 16
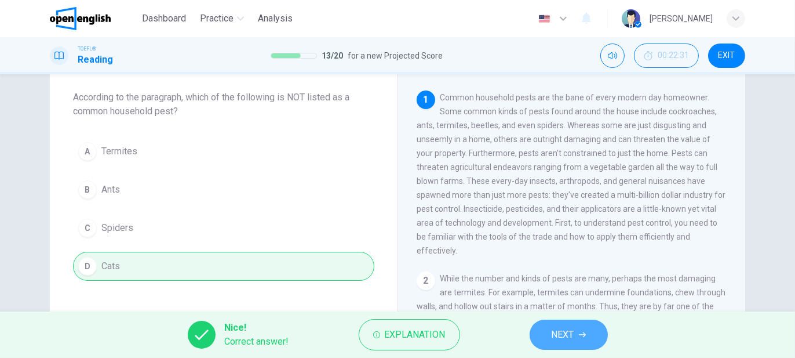
click at [565, 340] on span "NEXT" at bounding box center [563, 334] width 23 height 16
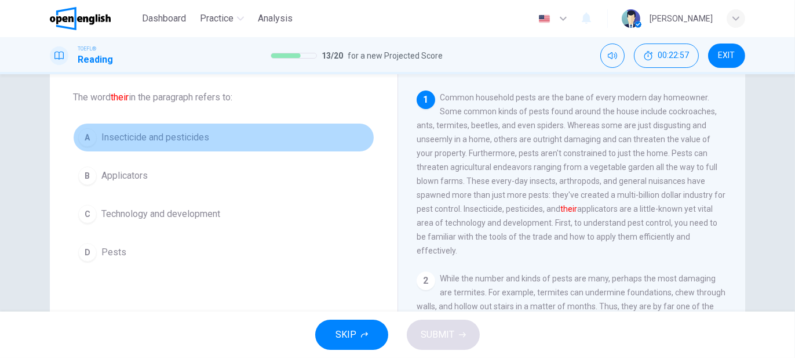
click at [157, 138] on span "Insecticide and pesticides" at bounding box center [155, 137] width 108 height 14
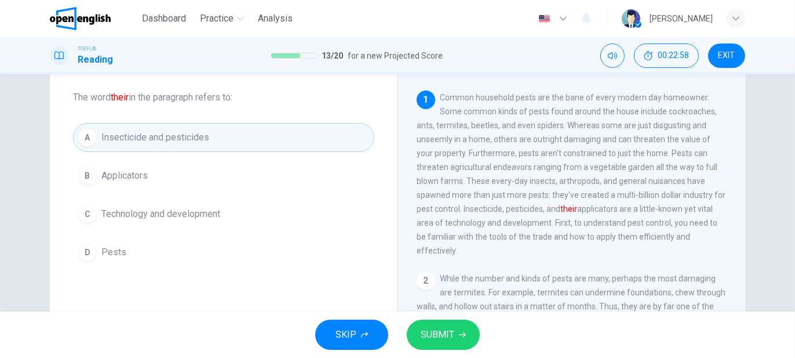
click at [451, 337] on span "SUBMIT" at bounding box center [438, 334] width 34 height 16
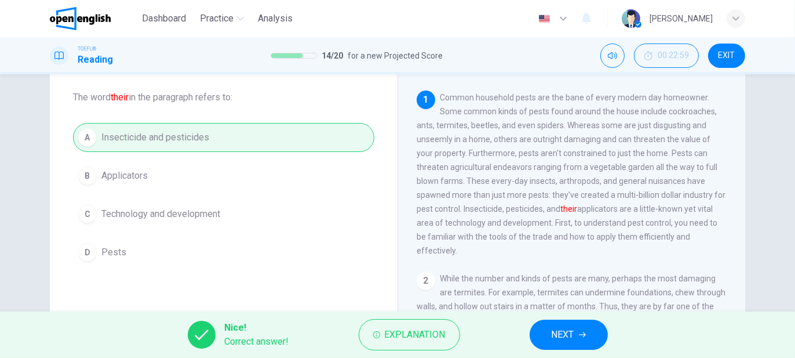
click at [572, 333] on span "NEXT" at bounding box center [563, 334] width 23 height 16
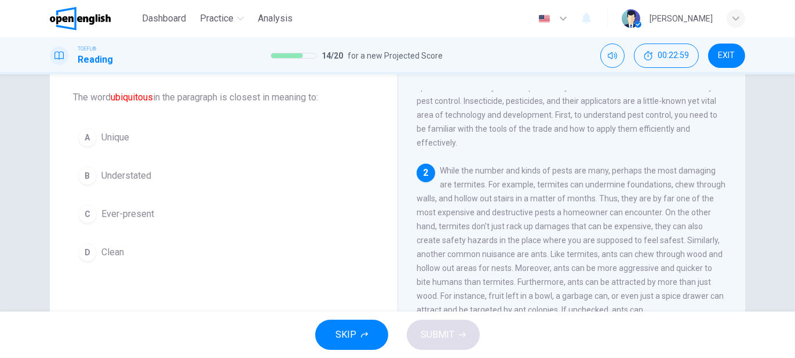
scroll to position [126, 0]
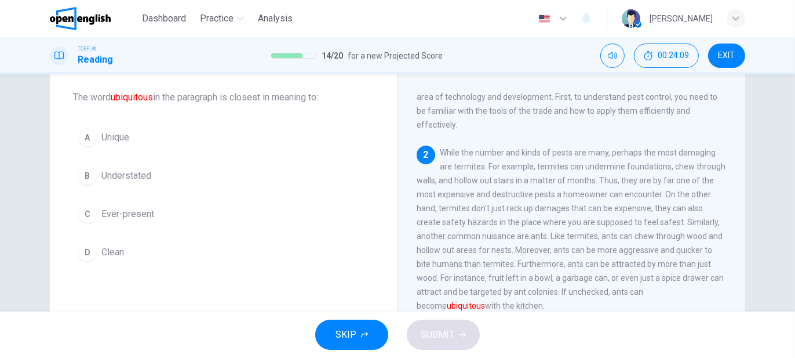
drag, startPoint x: 677, startPoint y: 217, endPoint x: 699, endPoint y: 217, distance: 22.0
click at [699, 217] on span "While the number and kinds of pests are many, perhaps the most damaging are ter…" at bounding box center [571, 229] width 309 height 162
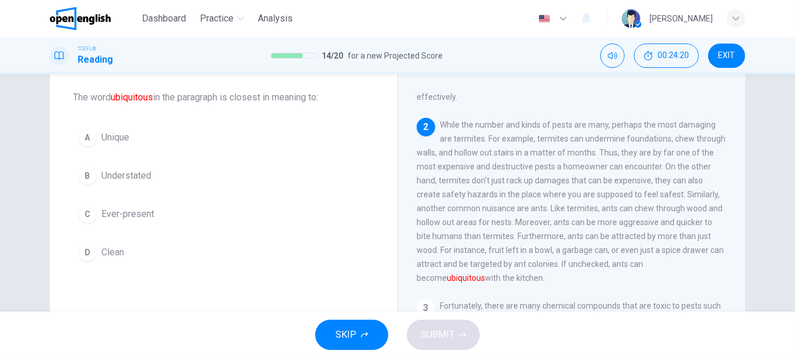
scroll to position [184, 0]
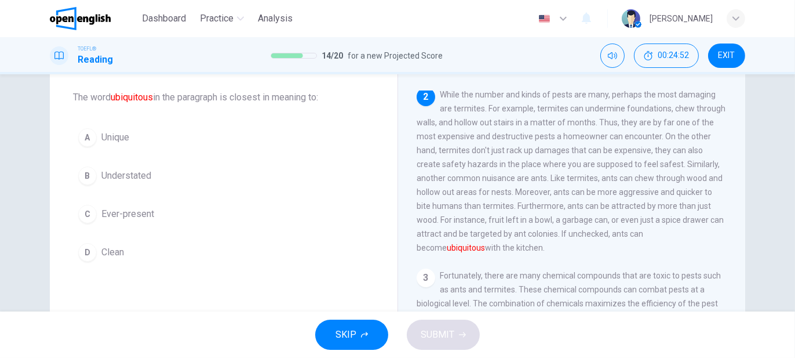
drag, startPoint x: 704, startPoint y: 216, endPoint x: 661, endPoint y: 215, distance: 42.9
click at [661, 215] on span "While the number and kinds of pests are many, perhaps the most damaging are ter…" at bounding box center [571, 171] width 309 height 162
click at [144, 214] on span "Ever-present" at bounding box center [127, 214] width 53 height 14
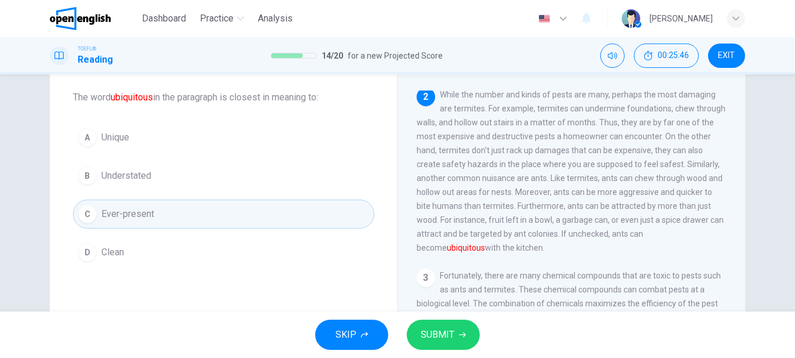
click at [450, 343] on span "SUBMIT" at bounding box center [438, 334] width 34 height 16
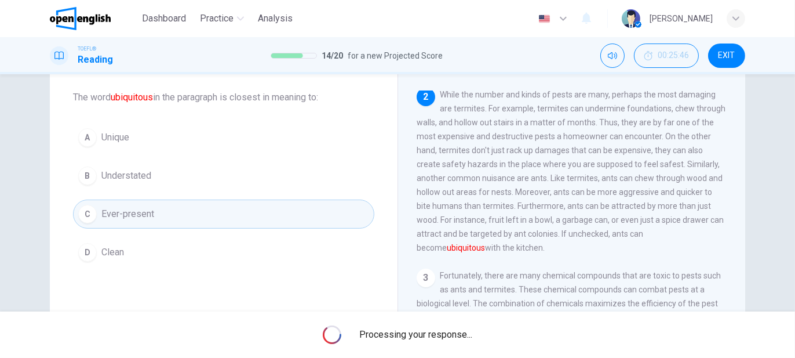
drag, startPoint x: 547, startPoint y: 283, endPoint x: 591, endPoint y: 253, distance: 53.2
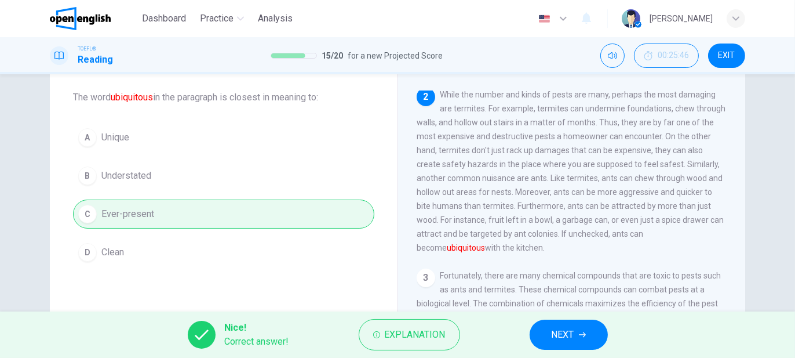
click at [578, 339] on button "NEXT" at bounding box center [569, 334] width 78 height 30
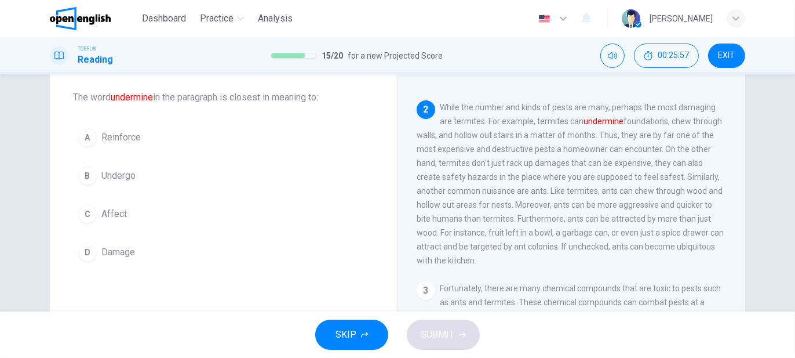
click at [120, 252] on span "Damage" at bounding box center [118, 252] width 34 height 14
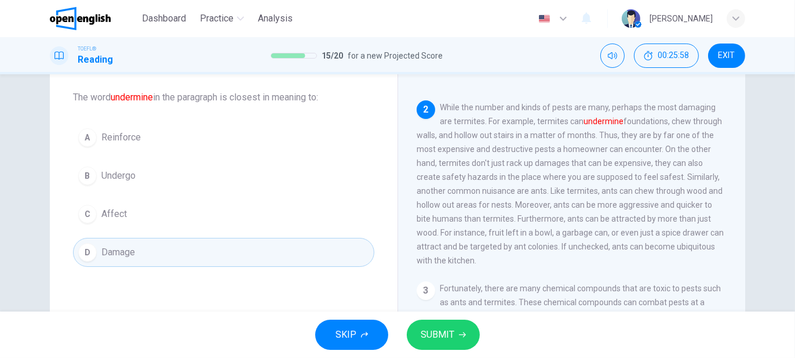
click at [437, 337] on span "SUBMIT" at bounding box center [438, 334] width 34 height 16
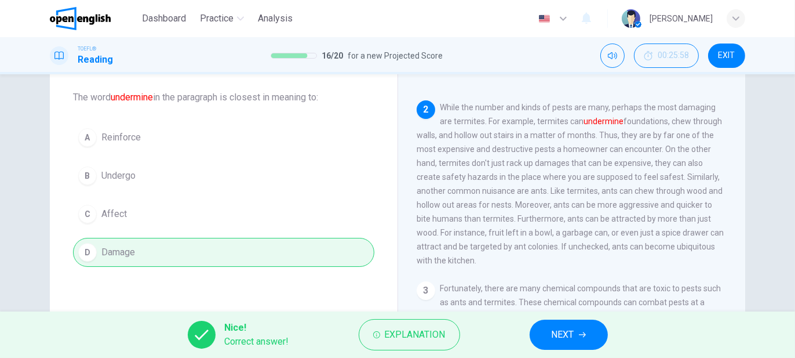
click at [582, 336] on icon "button" at bounding box center [582, 334] width 7 height 7
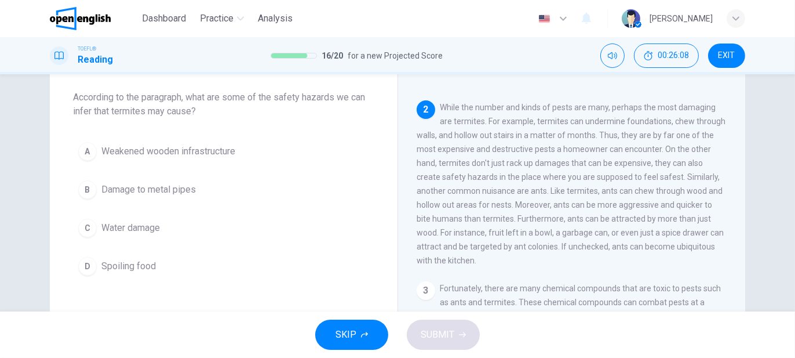
click at [195, 152] on span "Weakened wooden infrastructure" at bounding box center [168, 151] width 134 height 14
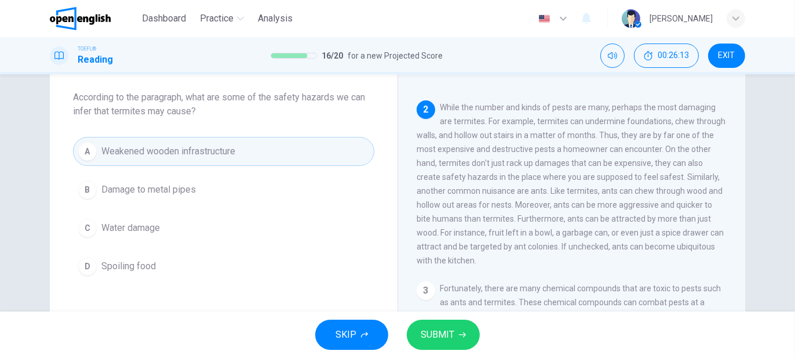
click at [424, 335] on span "SUBMIT" at bounding box center [438, 334] width 34 height 16
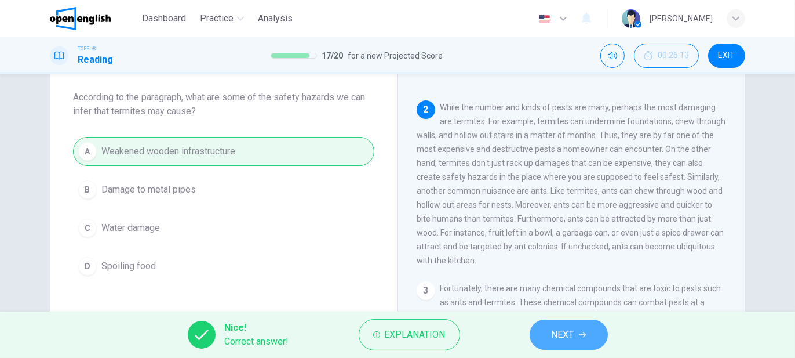
click at [569, 348] on button "NEXT" at bounding box center [569, 334] width 78 height 30
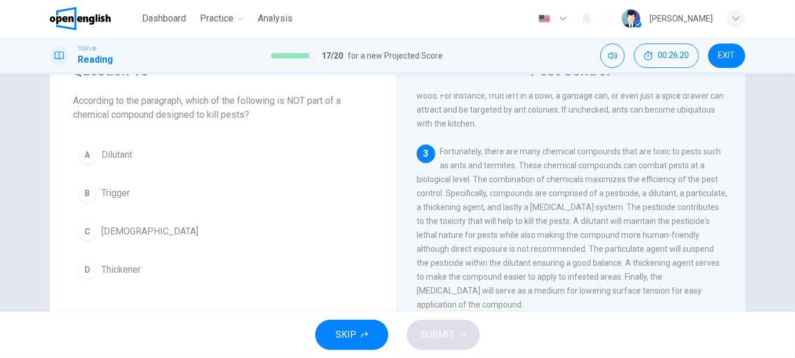
scroll to position [58, 0]
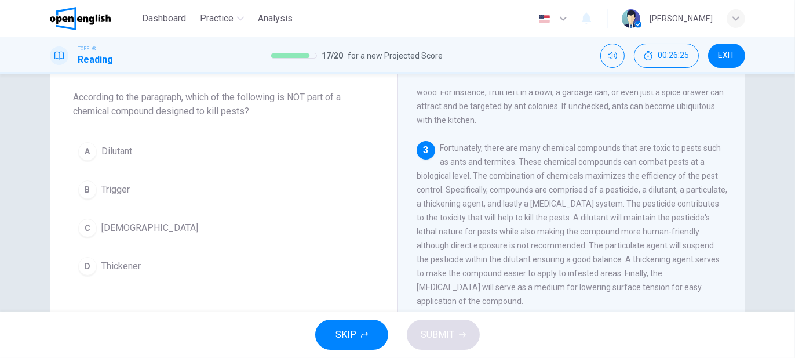
drag, startPoint x: 114, startPoint y: 89, endPoint x: 107, endPoint y: 91, distance: 7.9
drag, startPoint x: 152, startPoint y: 110, endPoint x: 110, endPoint y: 112, distance: 42.4
click at [110, 112] on span "According to the paragraph, which of the following is NOT part of a chemical co…" at bounding box center [223, 104] width 301 height 28
drag, startPoint x: 71, startPoint y: 113, endPoint x: 137, endPoint y: 114, distance: 65.5
click at [136, 115] on div "Question 18 According to the paragraph, which of the following is NOT part of a…" at bounding box center [224, 169] width 348 height 260
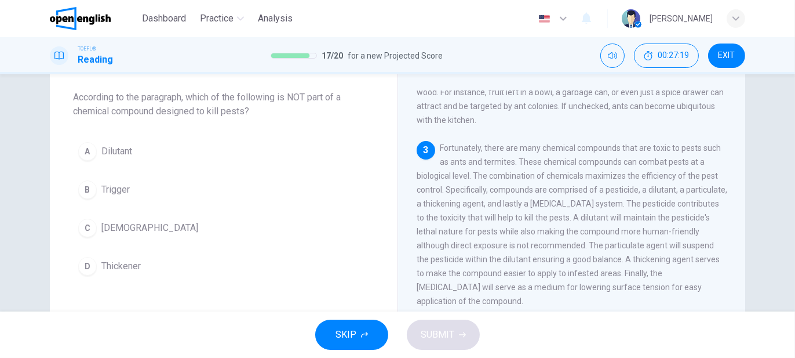
drag, startPoint x: 510, startPoint y: 188, endPoint x: 559, endPoint y: 188, distance: 48.7
click at [559, 188] on span "Fortunately, there are many chemical compounds that are toxic to pests such as …" at bounding box center [572, 224] width 311 height 162
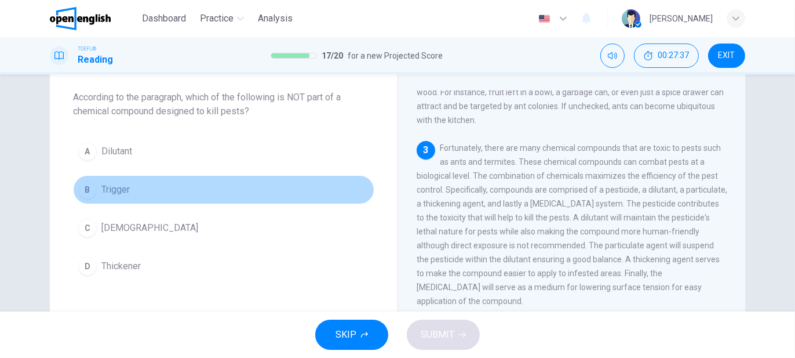
click at [86, 195] on div "B" at bounding box center [87, 189] width 19 height 19
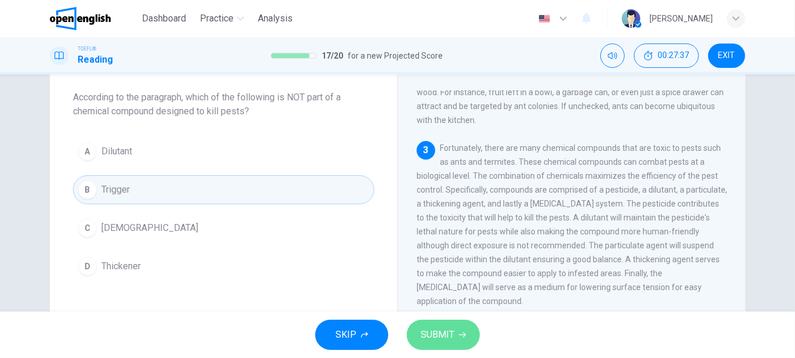
click at [441, 333] on span "SUBMIT" at bounding box center [438, 334] width 34 height 16
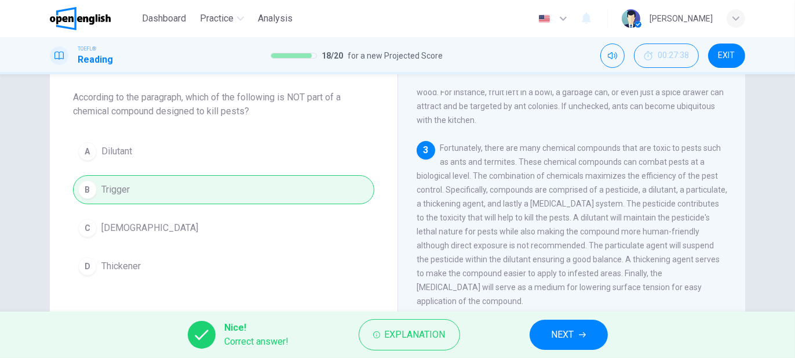
click at [537, 337] on button "NEXT" at bounding box center [569, 334] width 78 height 30
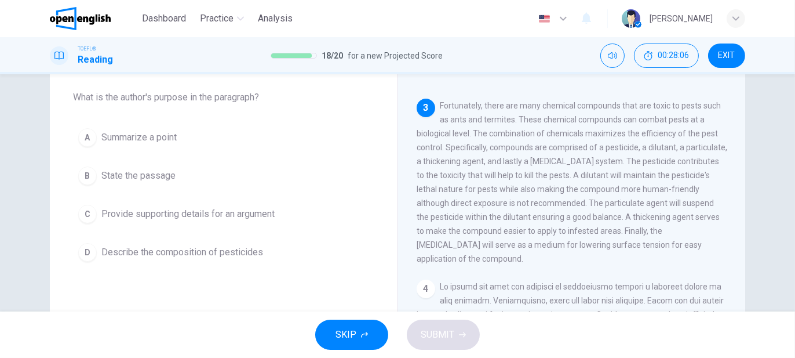
scroll to position [357, 0]
click at [220, 213] on span "Provide supporting details for an argument" at bounding box center [187, 214] width 173 height 14
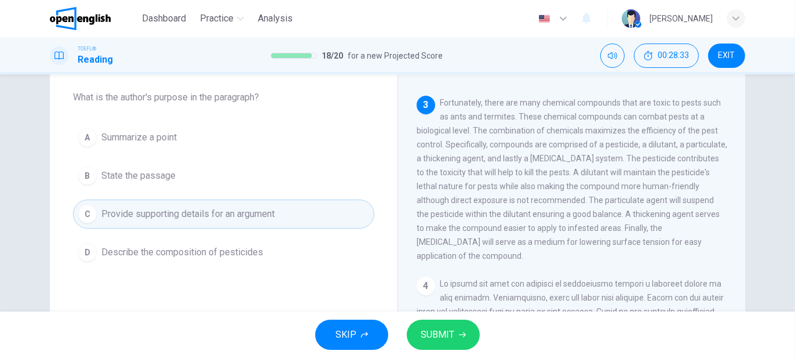
click at [231, 250] on span "Describe the composition of pesticides" at bounding box center [182, 252] width 162 height 14
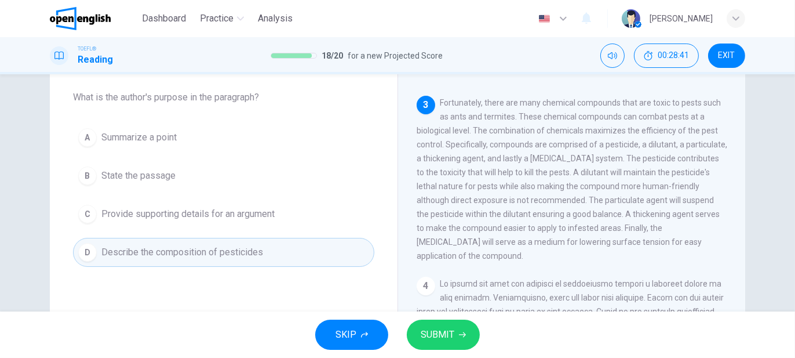
click at [444, 337] on span "SUBMIT" at bounding box center [438, 334] width 34 height 16
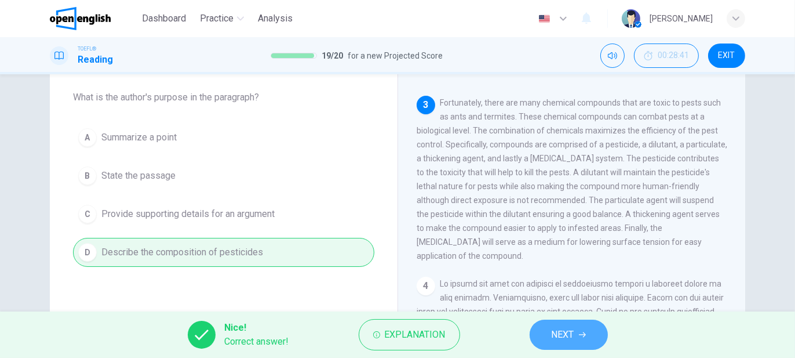
click at [593, 339] on button "NEXT" at bounding box center [569, 334] width 78 height 30
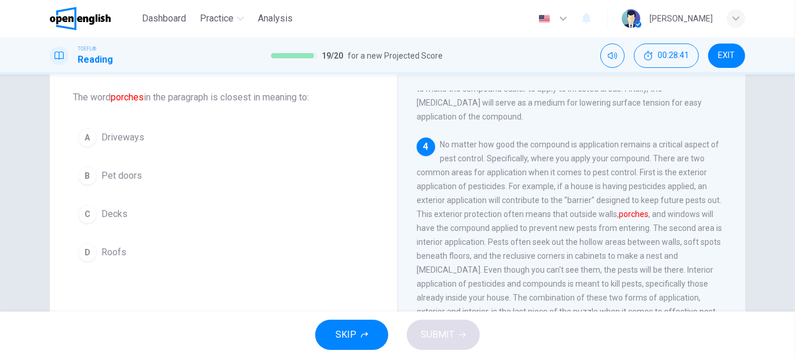
scroll to position [511, 0]
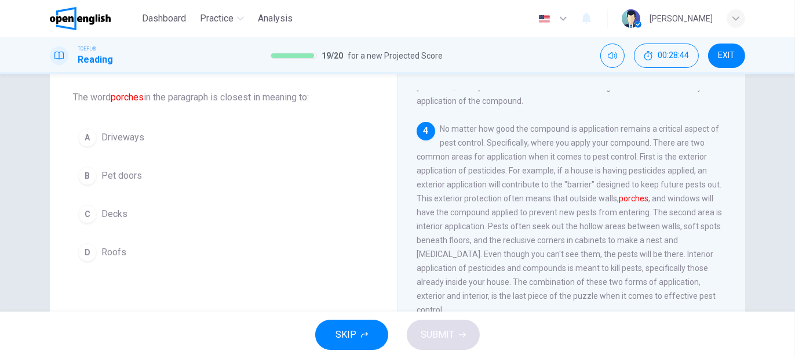
drag, startPoint x: 143, startPoint y: 98, endPoint x: 112, endPoint y: 99, distance: 31.3
click at [112, 99] on font "porches" at bounding box center [127, 97] width 33 height 11
click at [119, 137] on span "Driveways" at bounding box center [122, 137] width 43 height 14
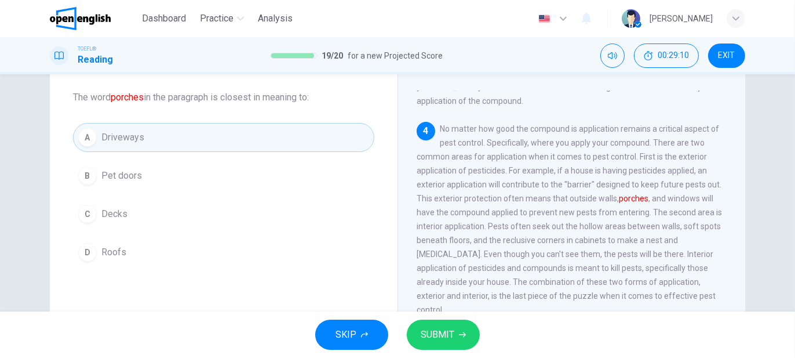
click at [435, 331] on span "SUBMIT" at bounding box center [438, 334] width 34 height 16
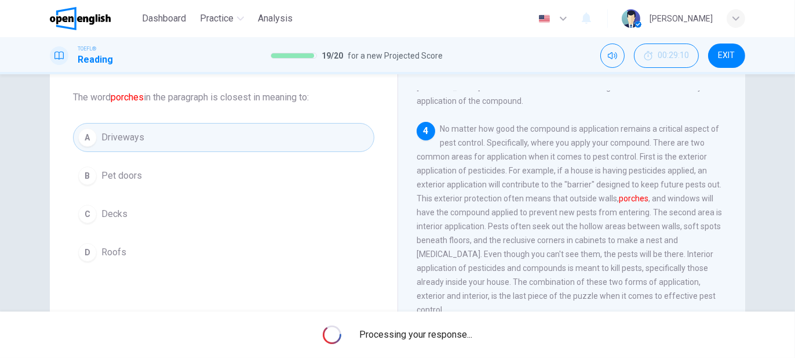
scroll to position [0, 0]
